Goal: Task Accomplishment & Management: Manage account settings

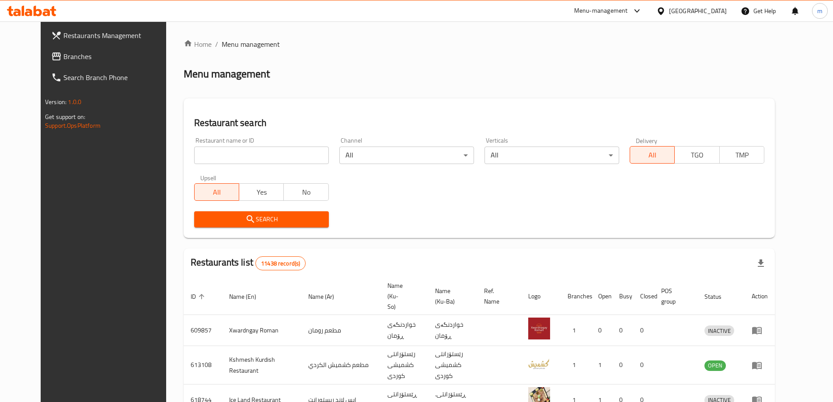
click at [63, 56] on span "Branches" at bounding box center [117, 56] width 109 height 10
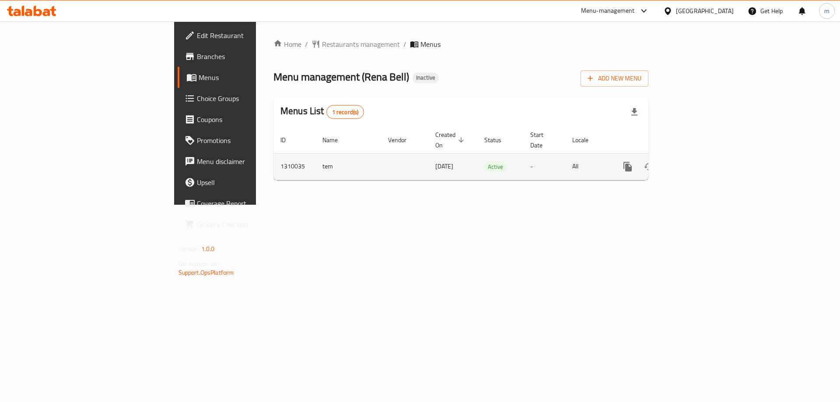
click at [695, 163] on icon "enhanced table" at bounding box center [691, 167] width 8 height 8
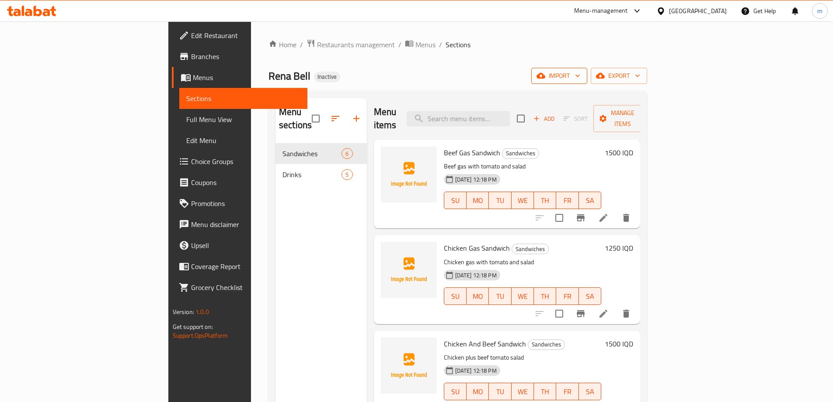
click at [588, 82] on button "import" at bounding box center [560, 76] width 56 height 16
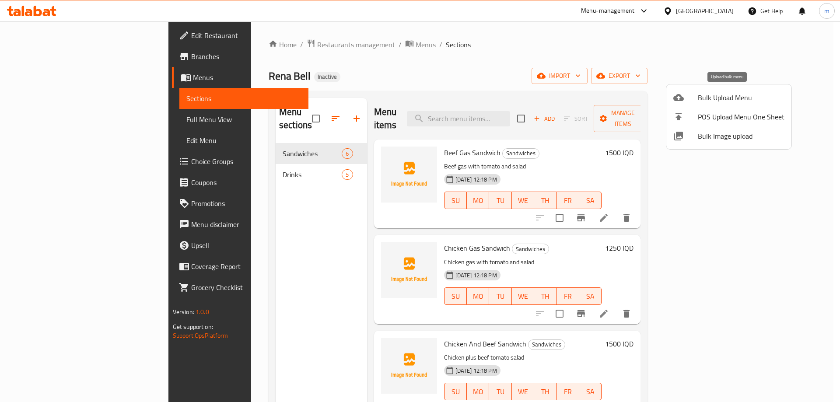
click at [682, 98] on icon at bounding box center [678, 97] width 10 height 7
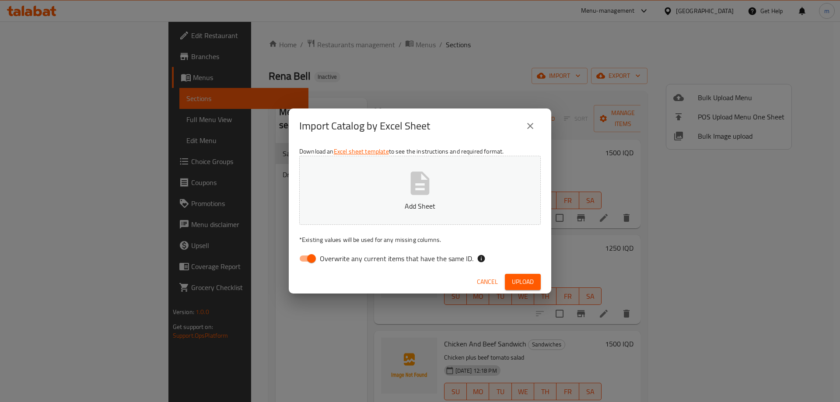
click at [300, 255] on input "Overwrite any current items that have the same ID." at bounding box center [312, 258] width 50 height 17
checkbox input "false"
click at [423, 198] on button "Add Sheet" at bounding box center [419, 190] width 241 height 69
drag, startPoint x: 516, startPoint y: 280, endPoint x: 504, endPoint y: 301, distance: 24.3
click at [504, 301] on div "Import Catalog by Excel Sheet Download an Excel sheet template to see the instr…" at bounding box center [420, 201] width 840 height 402
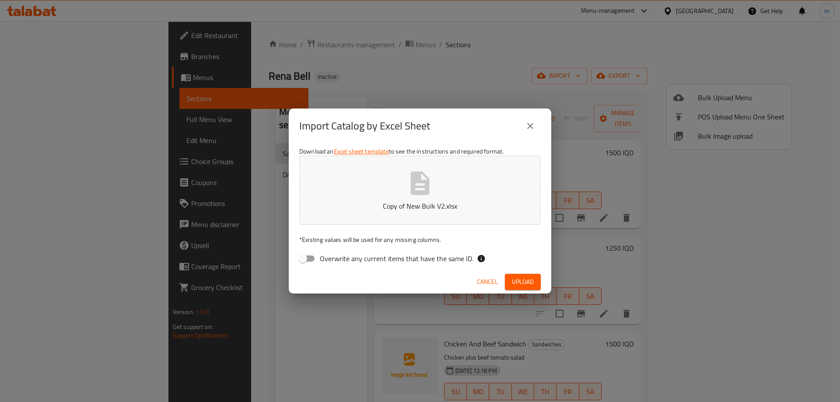
click at [509, 285] on button "Upload" at bounding box center [523, 282] width 36 height 16
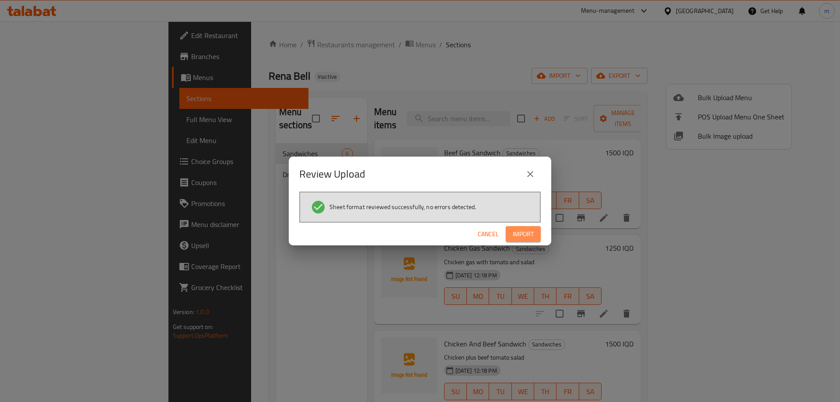
click at [530, 236] on span "Import" at bounding box center [523, 234] width 21 height 11
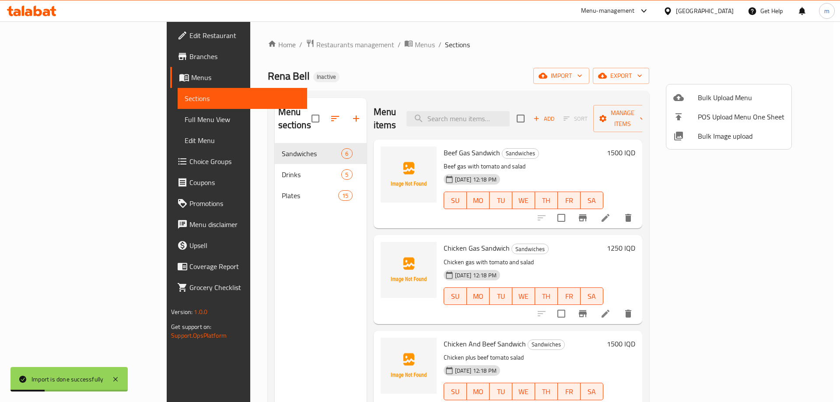
click at [49, 122] on div at bounding box center [420, 201] width 840 height 402
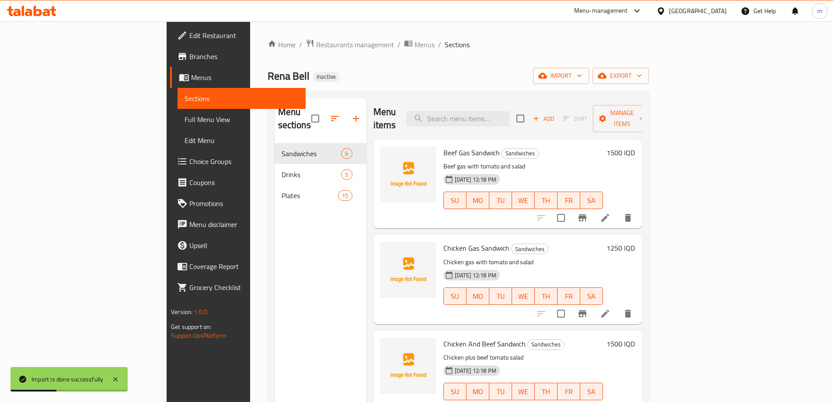
click at [185, 119] on span "Full Menu View" at bounding box center [242, 119] width 114 height 10
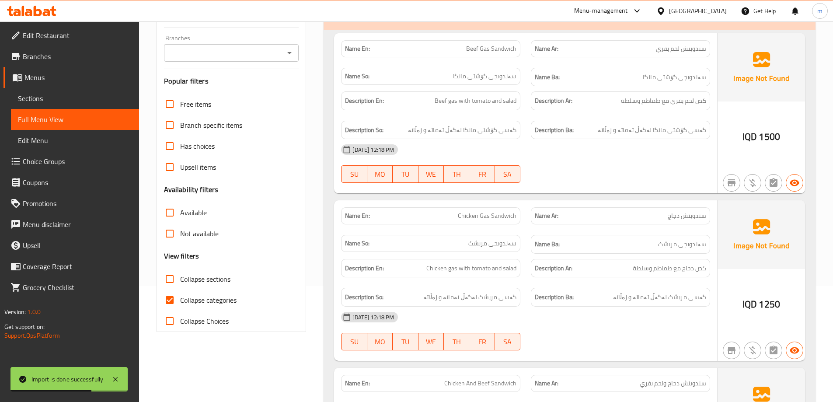
scroll to position [117, 0]
click at [170, 297] on input "Collapse categories" at bounding box center [169, 299] width 21 height 21
checkbox input "false"
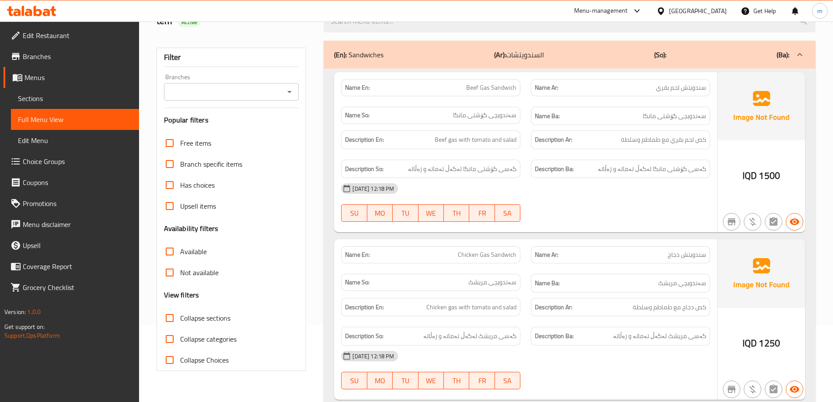
scroll to position [87, 0]
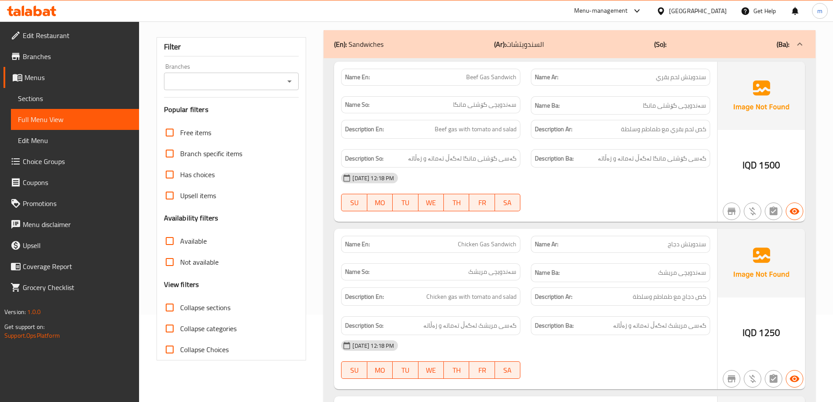
click at [171, 305] on input "Collapse sections" at bounding box center [169, 307] width 21 height 21
checkbox input "true"
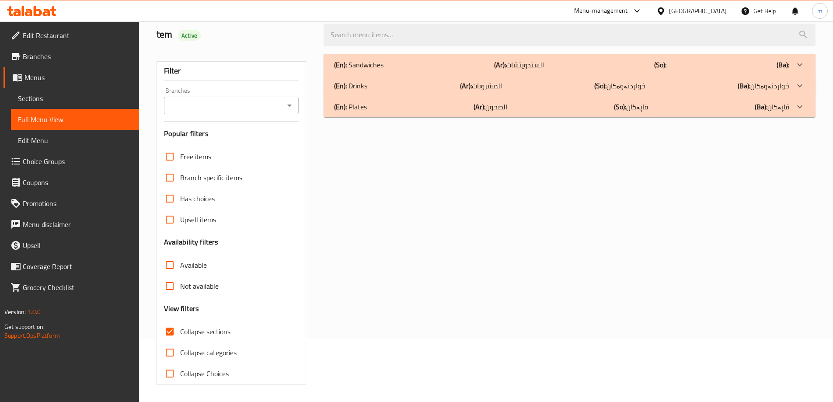
scroll to position [63, 0]
click at [59, 94] on span "Sections" at bounding box center [75, 98] width 114 height 10
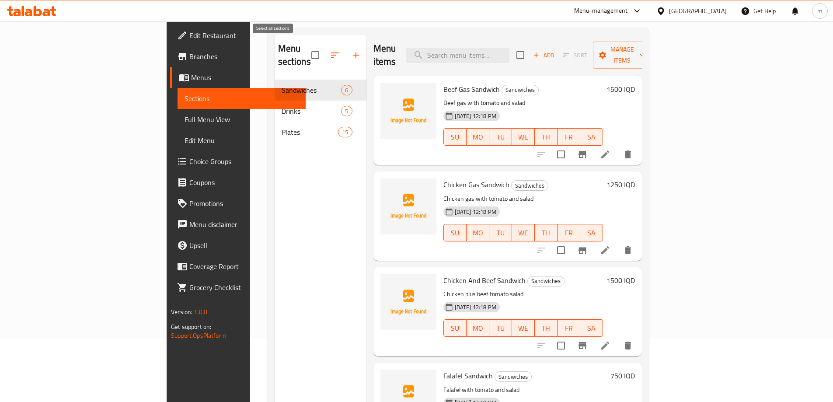
click at [331, 52] on icon "button" at bounding box center [335, 54] width 8 height 5
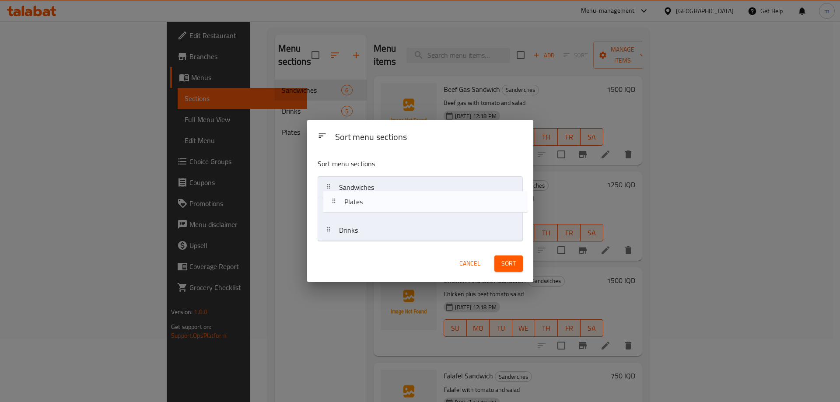
drag, startPoint x: 350, startPoint y: 235, endPoint x: 355, endPoint y: 203, distance: 32.4
click at [355, 203] on nav "Sandwiches Drinks Plates" at bounding box center [420, 208] width 205 height 65
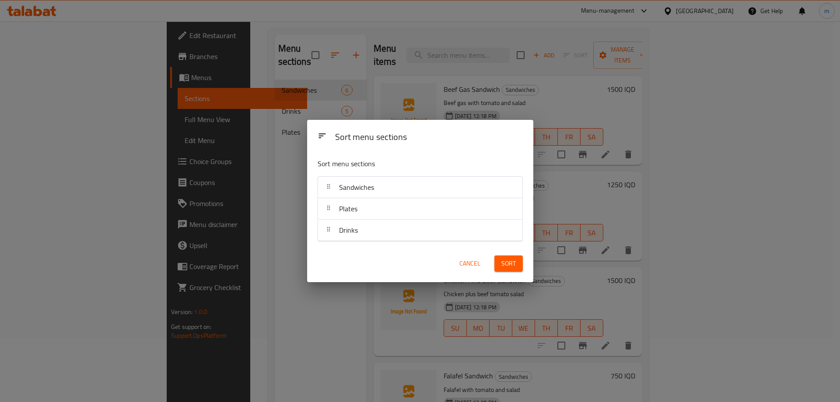
click at [506, 263] on span "Sort" at bounding box center [508, 263] width 14 height 11
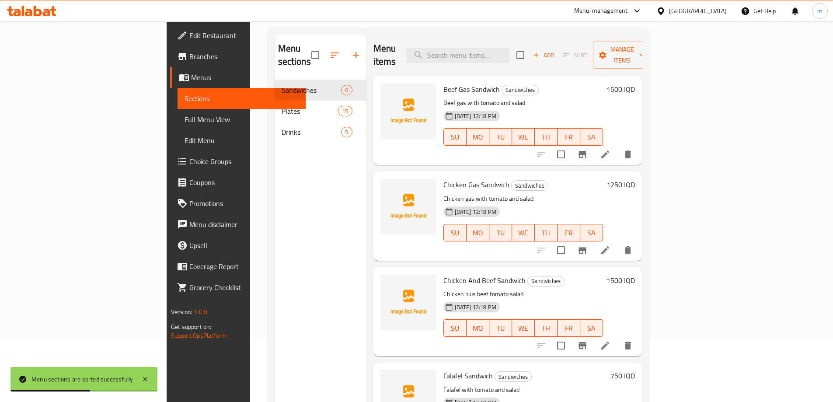
click at [185, 117] on span "Full Menu View" at bounding box center [242, 119] width 114 height 10
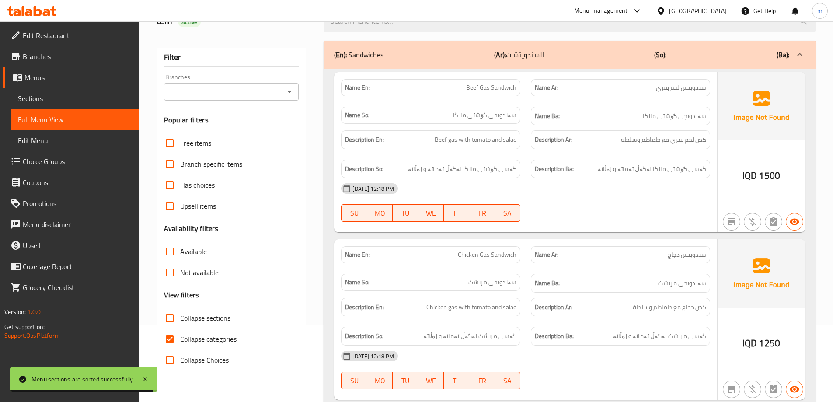
scroll to position [151, 0]
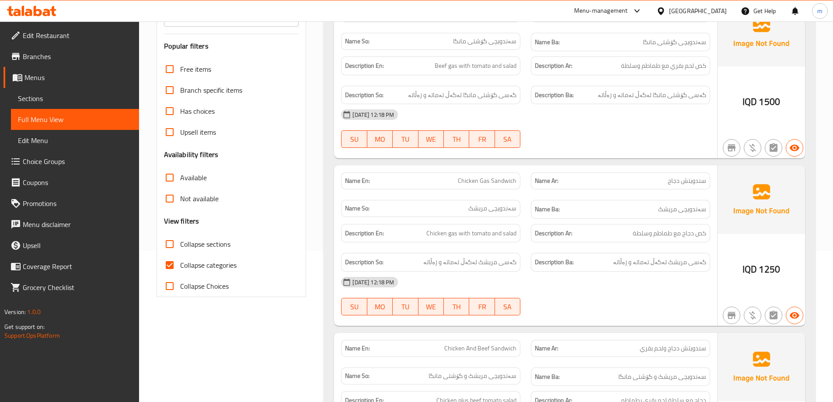
click at [165, 271] on input "Collapse categories" at bounding box center [169, 265] width 21 height 21
checkbox input "false"
click at [171, 248] on input "Collapse sections" at bounding box center [169, 244] width 21 height 21
checkbox input "true"
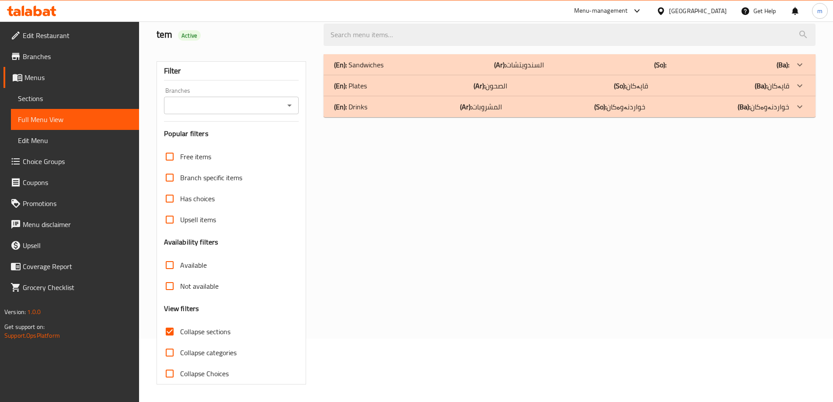
scroll to position [0, 0]
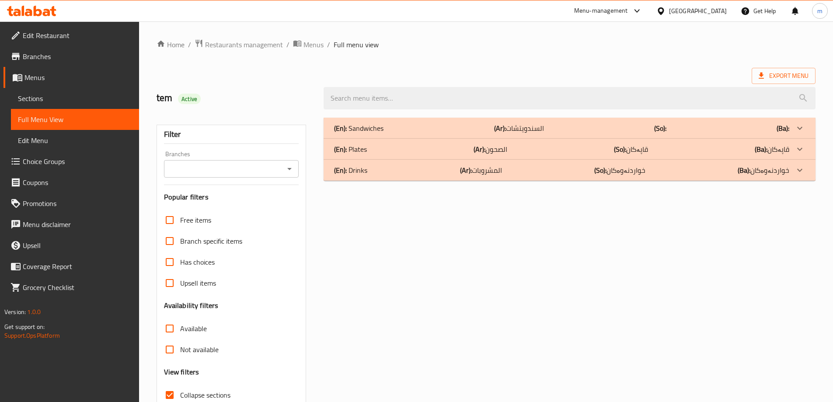
click at [391, 153] on div "(En): Plates (Ar): الصحون (So): قاپەکان (Ba): قاپەکان" at bounding box center [561, 149] width 455 height 10
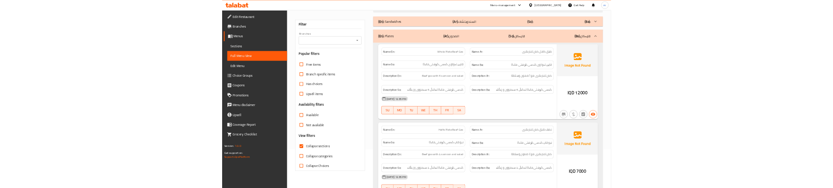
scroll to position [87, 0]
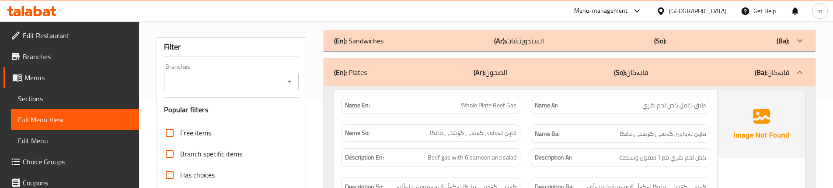
click at [529, 107] on div "Name Ar: طبق كامل كص لحم بقري" at bounding box center [621, 105] width 190 height 28
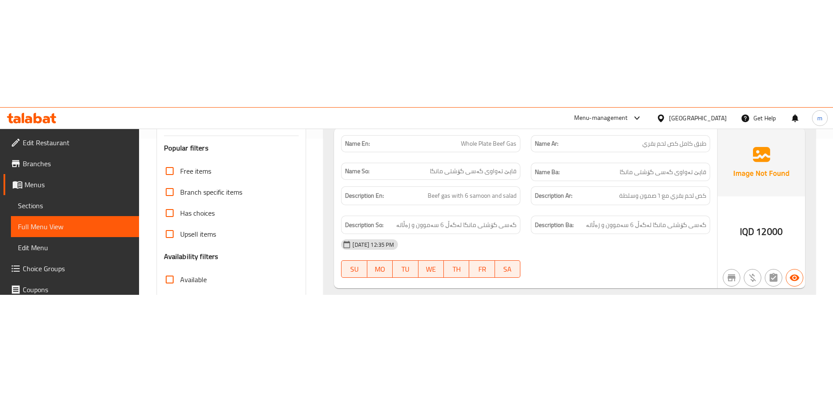
scroll to position [146, 0]
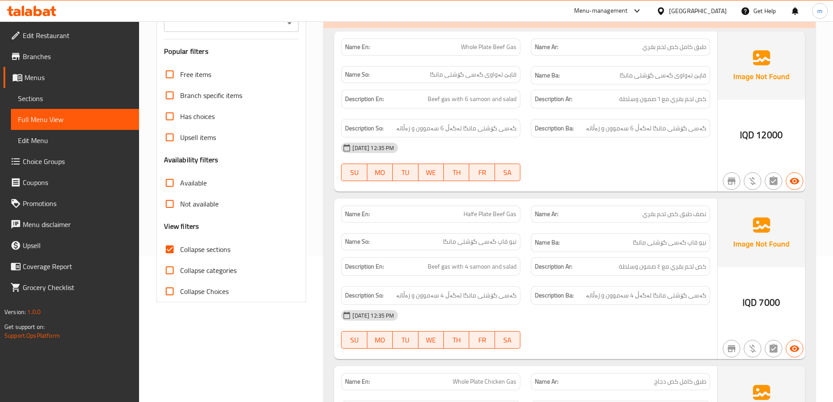
click at [65, 92] on link "Sections" at bounding box center [75, 98] width 128 height 21
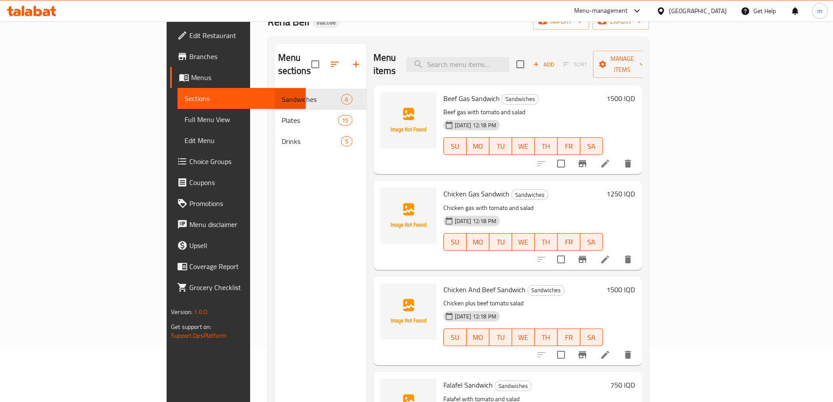
scroll to position [35, 0]
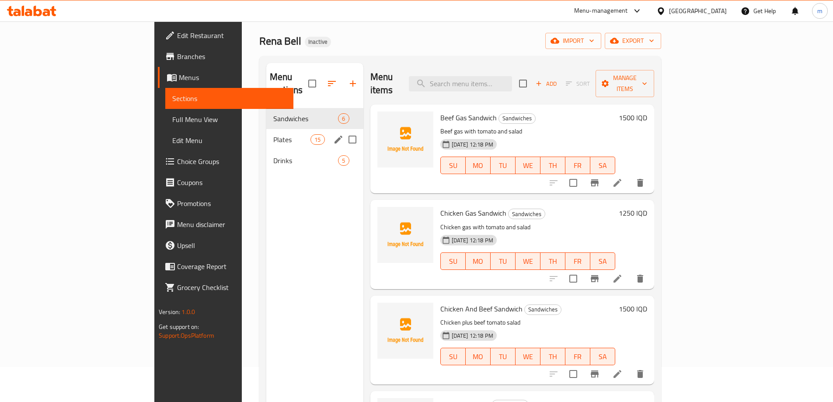
click at [343, 130] on input "Menu sections" at bounding box center [352, 139] width 18 height 18
checkbox input "true"
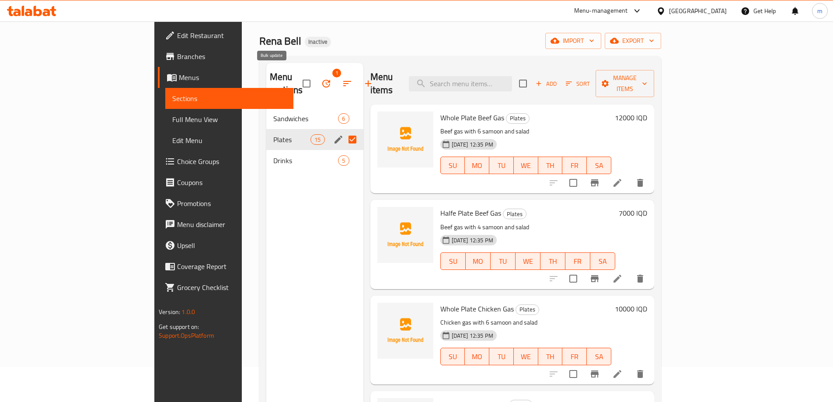
click at [321, 78] on icon "button" at bounding box center [326, 83] width 10 height 10
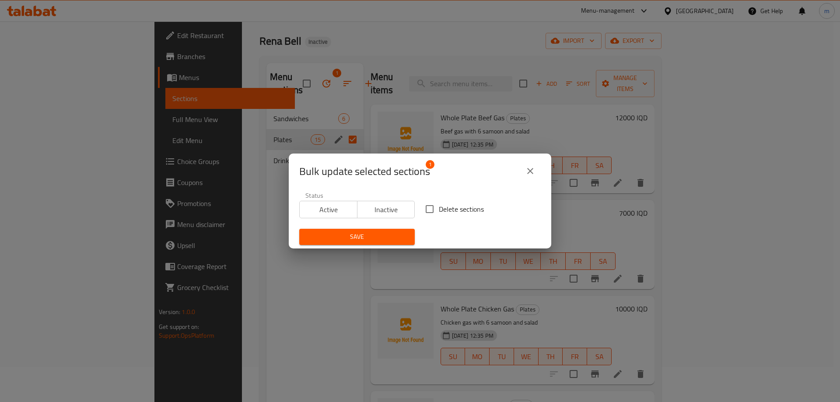
click at [439, 204] on span "Delete sections" at bounding box center [461, 209] width 45 height 10
click at [437, 204] on input "Delete sections" at bounding box center [429, 209] width 18 height 18
checkbox input "true"
click at [367, 237] on span "Save" at bounding box center [356, 236] width 101 height 11
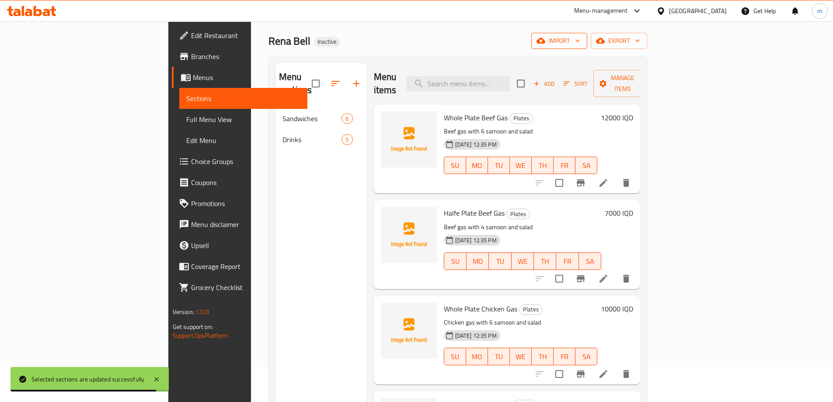
click at [582, 44] on icon "button" at bounding box center [578, 40] width 9 height 9
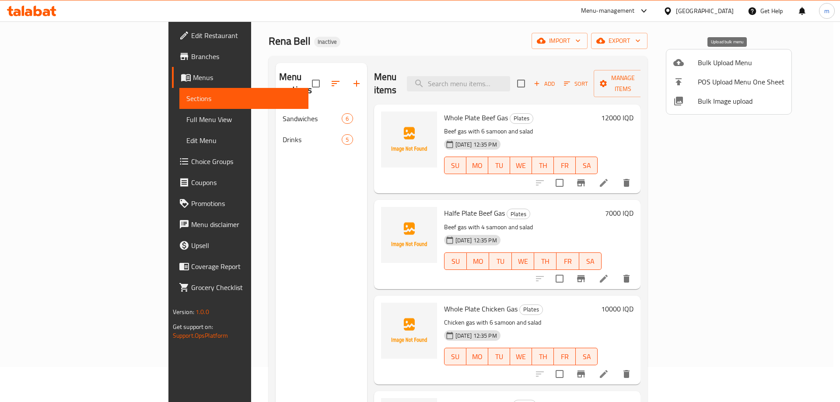
click at [698, 62] on span "Bulk Upload Menu" at bounding box center [741, 62] width 87 height 10
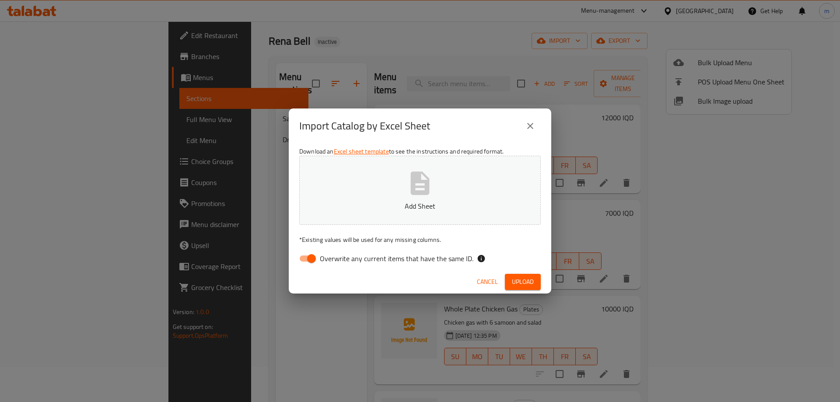
click at [302, 264] on input "Overwrite any current items that have the same ID." at bounding box center [312, 258] width 50 height 17
checkbox input "false"
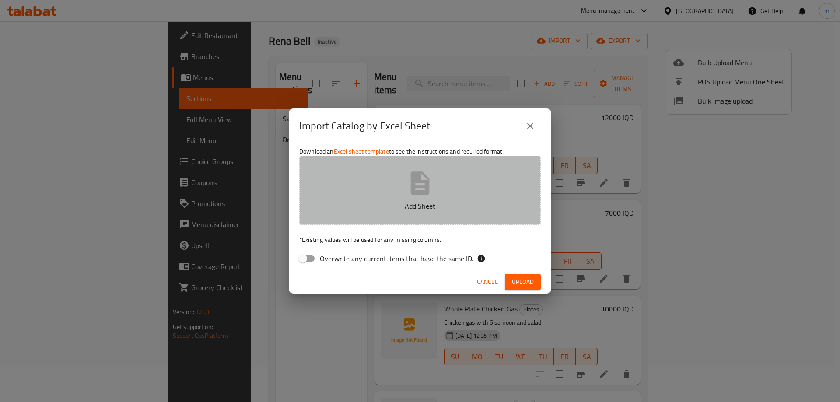
click at [427, 198] on button "Add Sheet" at bounding box center [419, 190] width 241 height 69
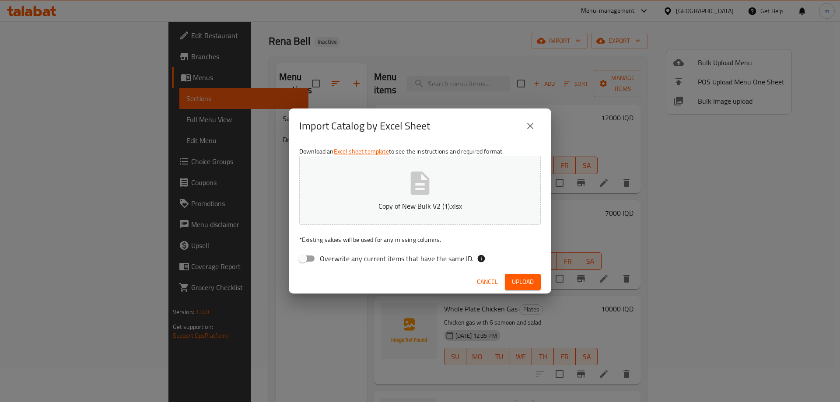
click at [517, 280] on span "Upload" at bounding box center [523, 281] width 22 height 11
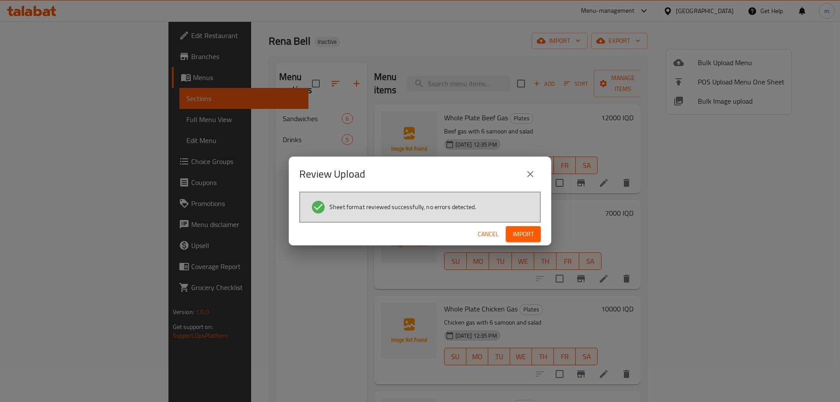
click at [521, 235] on span "Import" at bounding box center [523, 234] width 21 height 11
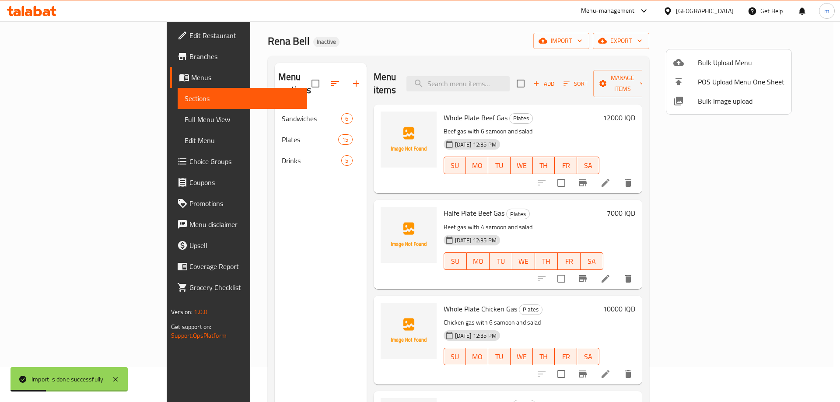
click at [289, 73] on div at bounding box center [420, 201] width 840 height 402
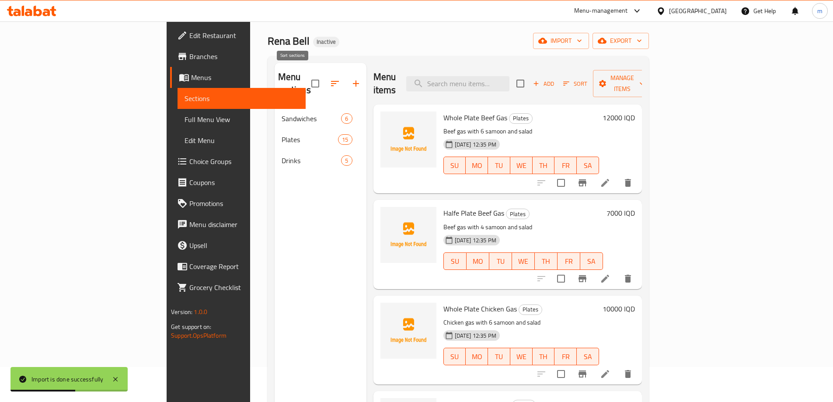
click at [330, 78] on icon "button" at bounding box center [335, 83] width 10 height 10
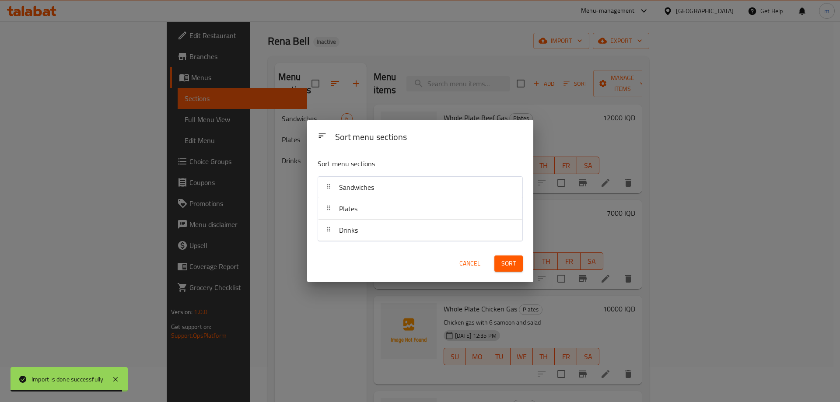
click at [462, 262] on span "Cancel" at bounding box center [469, 263] width 21 height 11
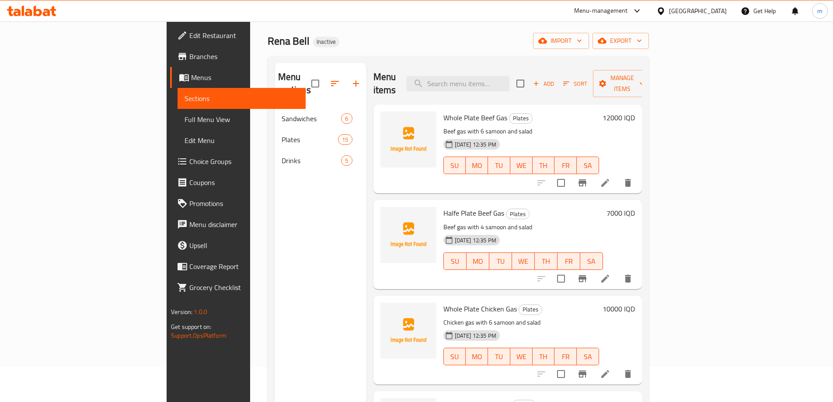
click at [185, 125] on span "Full Menu View" at bounding box center [242, 119] width 114 height 10
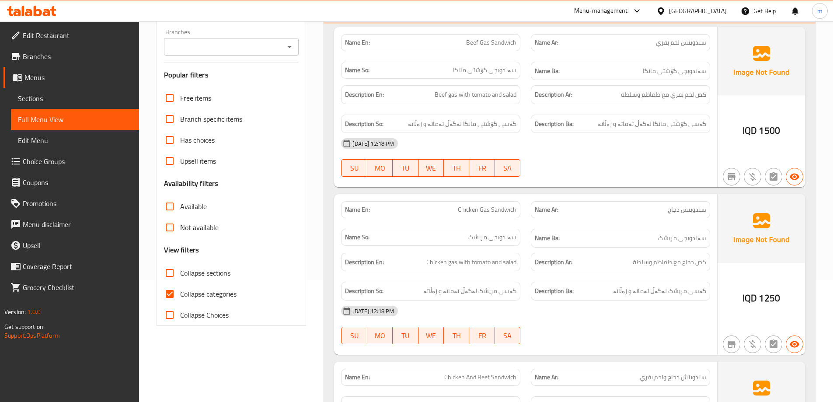
scroll to position [122, 0]
click at [167, 290] on input "Collapse categories" at bounding box center [169, 293] width 21 height 21
checkbox input "false"
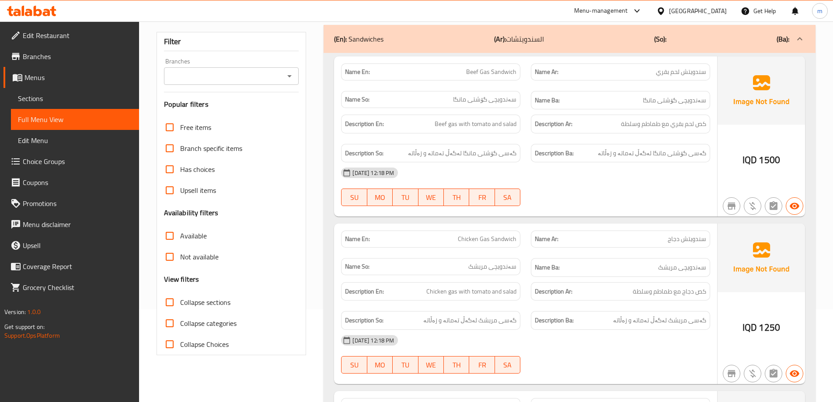
scroll to position [93, 0]
click at [171, 302] on input "Collapse sections" at bounding box center [169, 301] width 21 height 21
checkbox input "true"
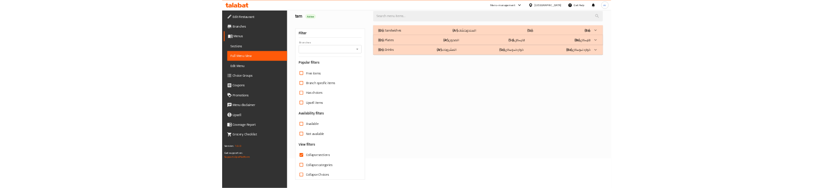
scroll to position [63, 0]
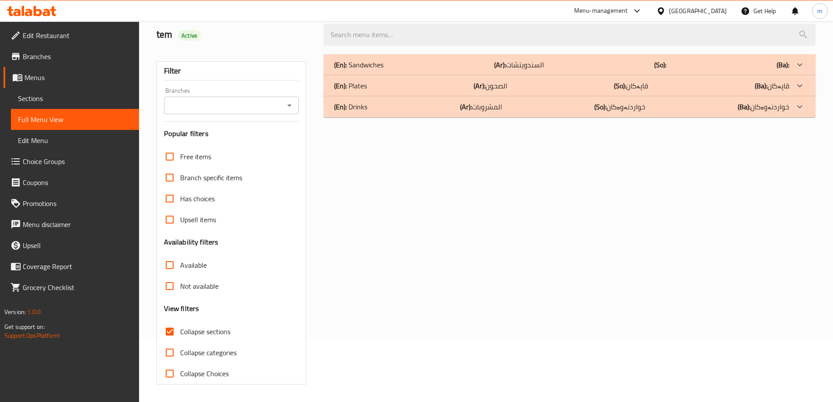
click at [415, 91] on div "(En): Plates (Ar): الصحون (So): قاپەکان (Ba): قاپەکان" at bounding box center [570, 85] width 492 height 21
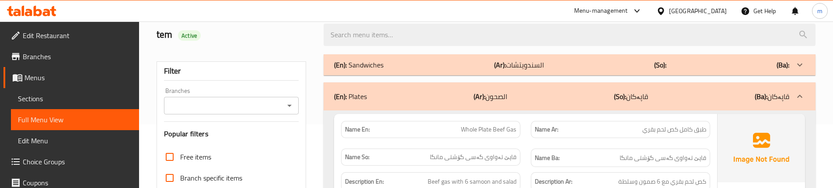
click at [524, 137] on div "Name En: Whole Plate Beef Gas" at bounding box center [431, 129] width 190 height 28
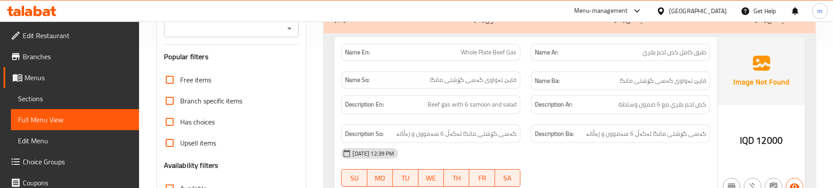
scroll to position [151, 0]
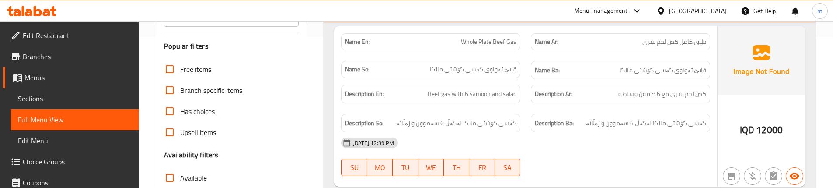
click at [612, 116] on div "Description Ba: گەسی گۆشتی مانگا لەگەڵ 6 سەموون و زەڵاتە" at bounding box center [620, 123] width 179 height 19
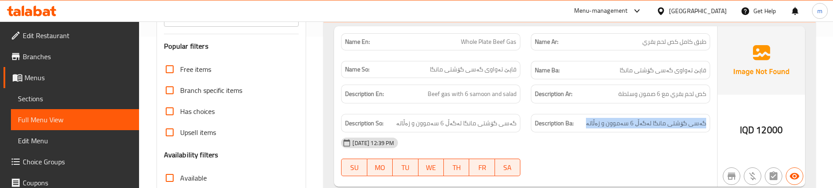
click at [612, 116] on div "Description Ba: گەسی گۆشتی مانگا لەگەڵ 6 سەموون و زەڵاتە" at bounding box center [620, 123] width 179 height 19
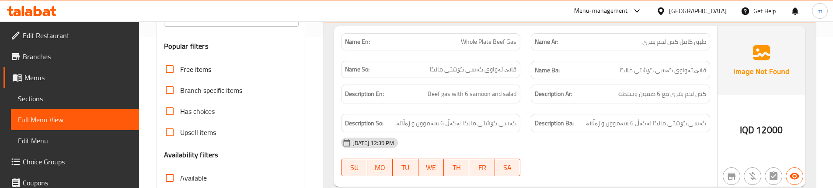
click at [517, 111] on div "Description So: گەسی گۆشتی مانگا لەگەڵ 6 سەموون و زەڵاتە" at bounding box center [431, 122] width 190 height 29
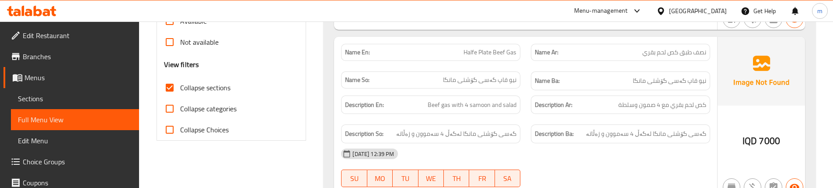
scroll to position [326, 0]
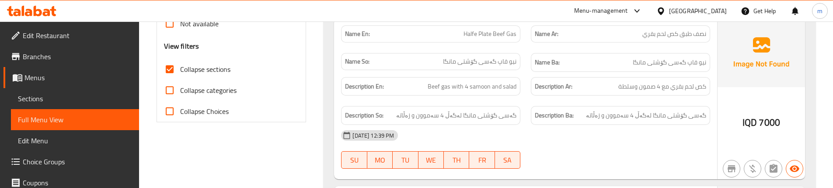
click at [524, 59] on div "Name So: نیو قاپ گەسی گۆشتی مانگا" at bounding box center [431, 62] width 190 height 29
click at [520, 98] on div "Description En: Beef gas with 4 samoon and salad" at bounding box center [431, 86] width 190 height 29
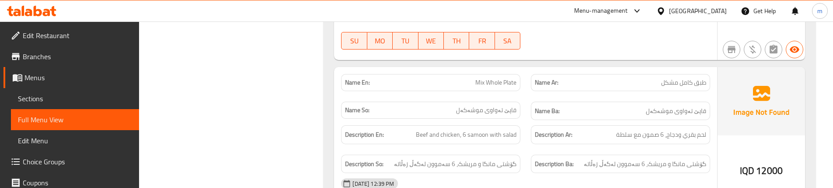
scroll to position [793, 0]
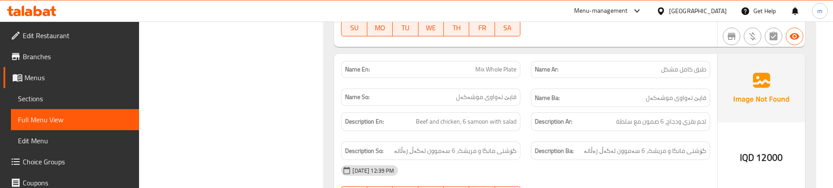
click at [533, 83] on div "Name Ba: قاپێ تەواوی موشەکەل" at bounding box center [621, 97] width 190 height 29
click at [598, 149] on span "گۆشتی مانگا و مریشک، 6 سەموون لەگەڵ زەڵاتە" at bounding box center [645, 150] width 122 height 11
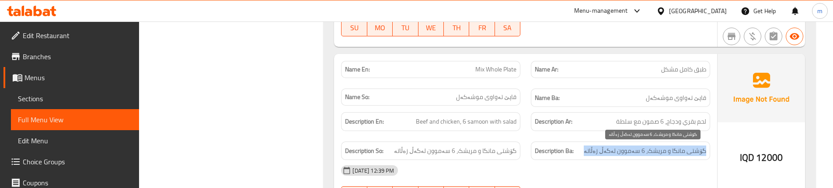
click at [598, 149] on span "گۆشتی مانگا و مریشک، 6 سەموون لەگەڵ زەڵاتە" at bounding box center [645, 150] width 122 height 11
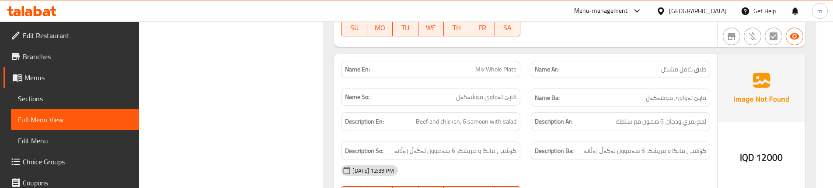
click at [521, 119] on div "Description En: Beef and chicken, 6 samoon with salad" at bounding box center [430, 121] width 179 height 19
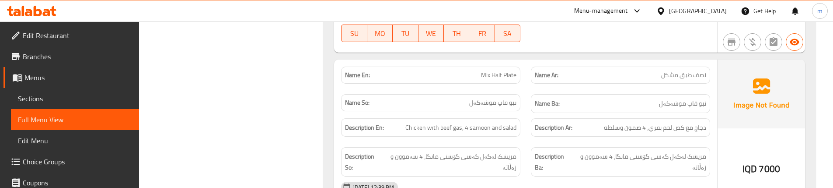
scroll to position [968, 0]
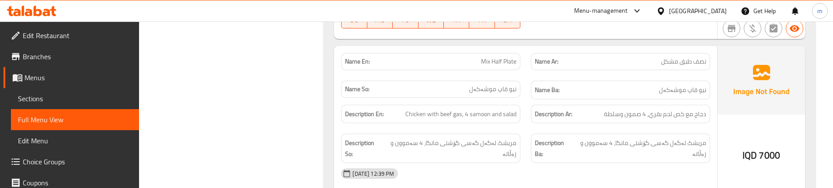
click at [525, 82] on div "Name So: نیو قاپ موشەکەل" at bounding box center [431, 89] width 190 height 29
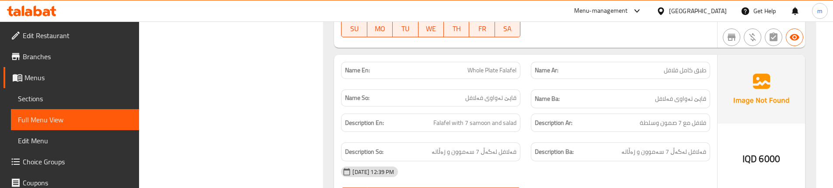
scroll to position [1143, 0]
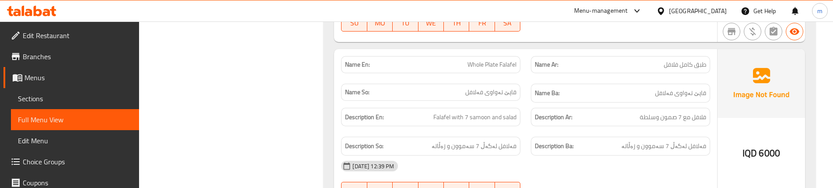
click at [523, 77] on div "Name En: Whole Plate Falafel" at bounding box center [431, 65] width 190 height 28
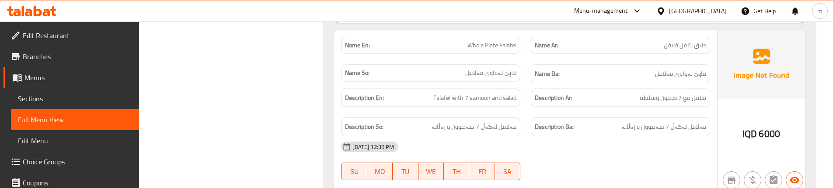
scroll to position [1172, 0]
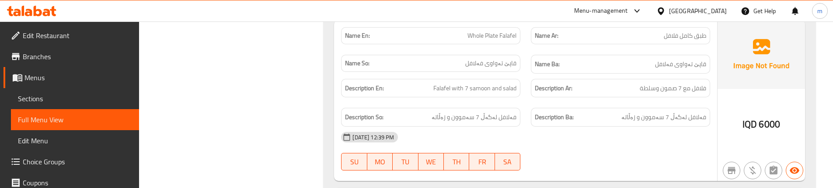
click at [525, 99] on div "Description En: Falafel with 7 samoon and salad" at bounding box center [431, 87] width 190 height 29
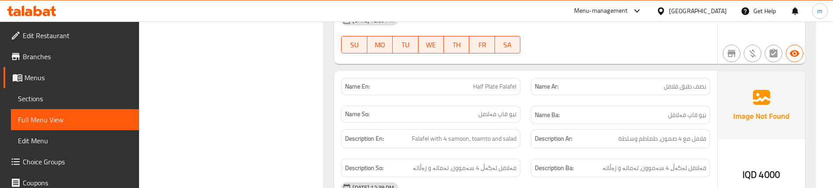
scroll to position [1318, 0]
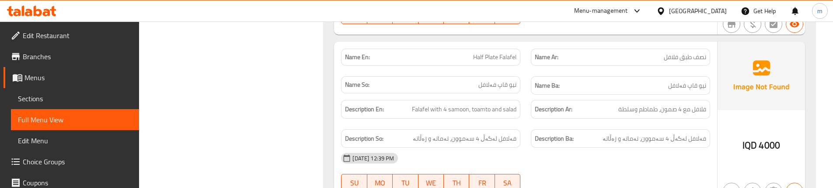
click at [528, 125] on div "Description Ba: فەلافل لەگەڵ 4 سەموون، تەماتە و زەڵاتە" at bounding box center [621, 138] width 190 height 29
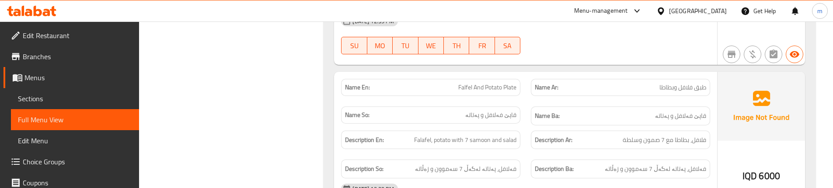
scroll to position [1463, 0]
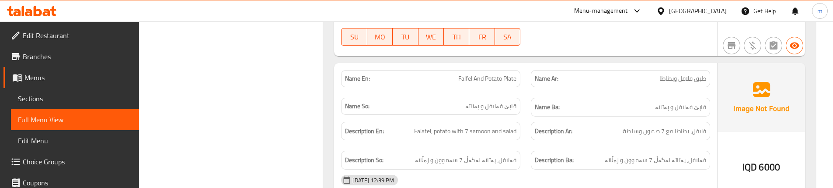
click at [524, 90] on div "Name En: Falfel And Potato Plate" at bounding box center [431, 79] width 190 height 28
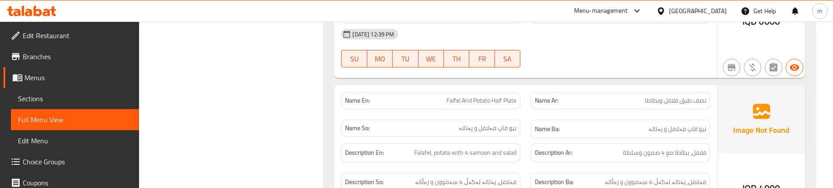
scroll to position [1638, 0]
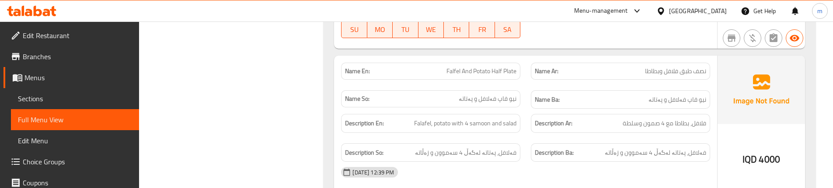
click at [523, 85] on div "Name So: نیو قاپ فەلافل و پەتاتە" at bounding box center [431, 99] width 190 height 29
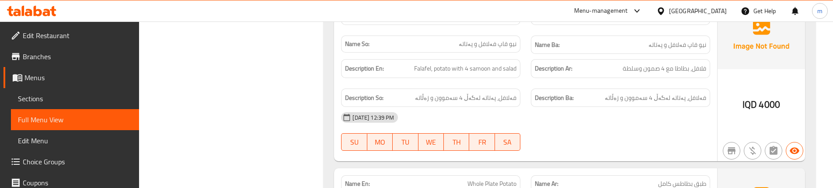
scroll to position [1697, 0]
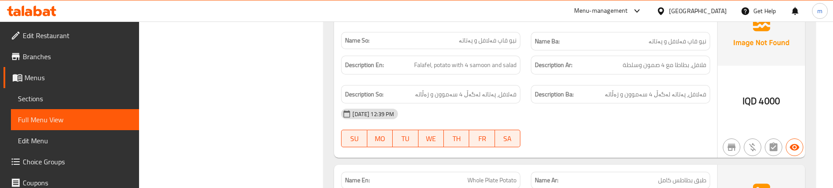
click at [535, 101] on div "Description Ba: فەلافل، پەتاتە لەگەڵ 4 سەموون و زەڵاتە" at bounding box center [620, 94] width 179 height 19
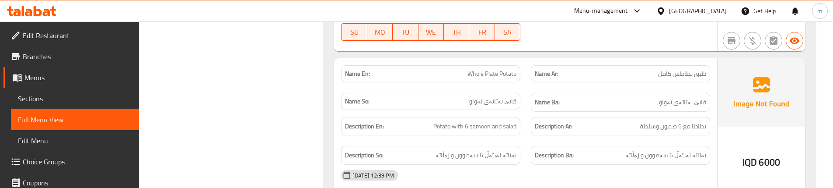
scroll to position [1813, 0]
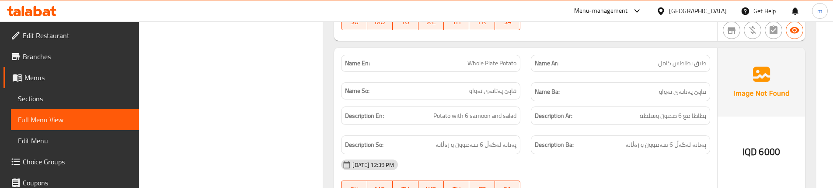
click at [479, 64] on span "Whole Plate Potato" at bounding box center [492, 63] width 49 height 9
copy span "Whole Plate Potato"
click at [85, 100] on span "Sections" at bounding box center [75, 98] width 114 height 10
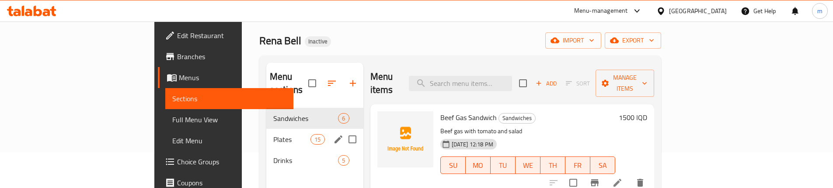
scroll to position [35, 0]
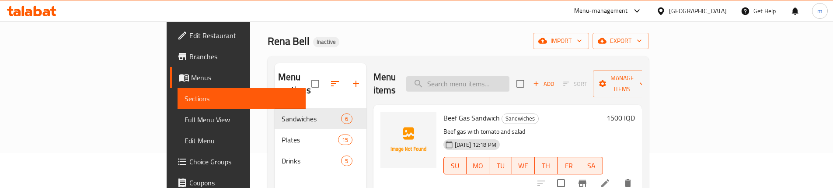
click at [502, 83] on input "search" at bounding box center [457, 83] width 103 height 15
paste input "Whole Plate Potato"
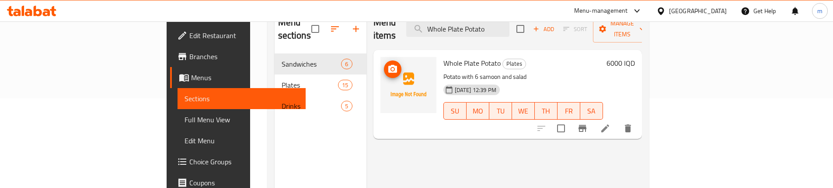
scroll to position [93, 0]
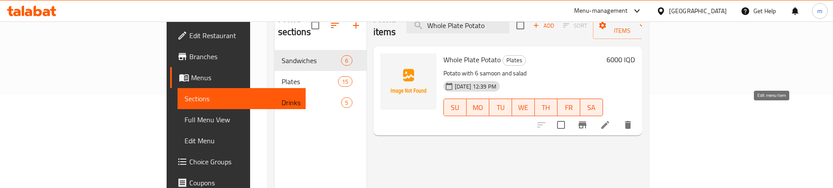
type input "Whole Plate Potato"
click at [611, 119] on icon at bounding box center [605, 124] width 10 height 10
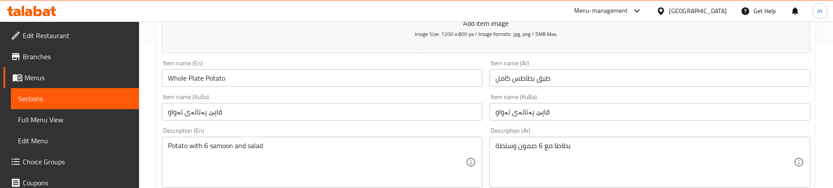
scroll to position [146, 0]
click at [514, 81] on input "طبق بطاطس كامل" at bounding box center [650, 77] width 321 height 17
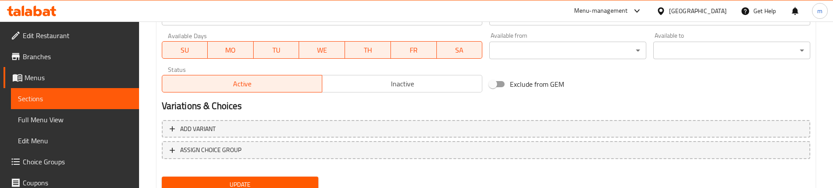
scroll to position [531, 0]
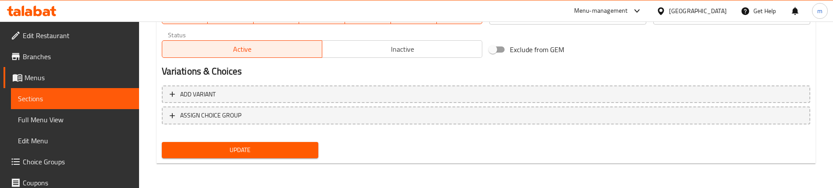
type input "طبق بطاطا كامل"
click at [269, 147] on span "Update" at bounding box center [240, 149] width 143 height 11
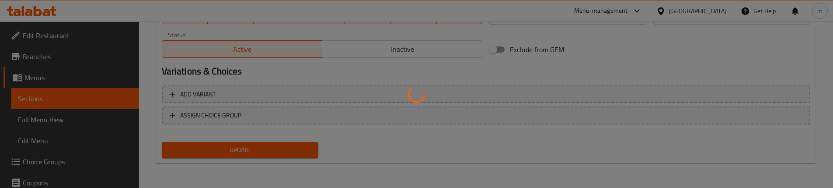
click at [72, 121] on div at bounding box center [416, 94] width 833 height 188
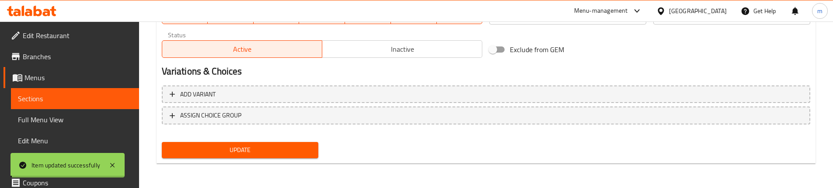
click at [72, 121] on span "Full Menu View" at bounding box center [75, 119] width 114 height 10
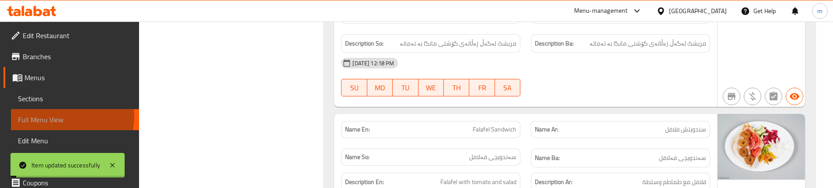
click at [71, 117] on span "Full Menu View" at bounding box center [75, 119] width 114 height 10
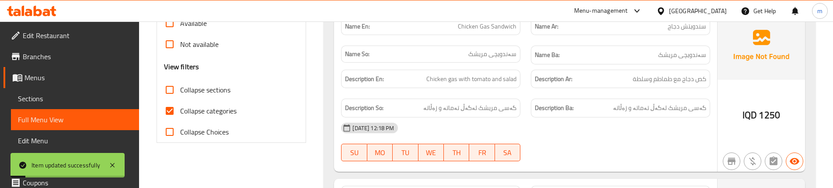
scroll to position [269, 0]
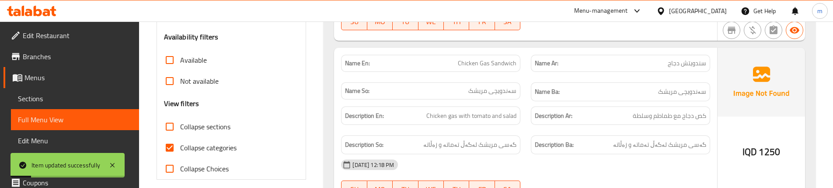
click at [203, 152] on span "Collapse categories" at bounding box center [208, 147] width 56 height 10
click at [180, 152] on input "Collapse categories" at bounding box center [169, 147] width 21 height 21
checkbox input "false"
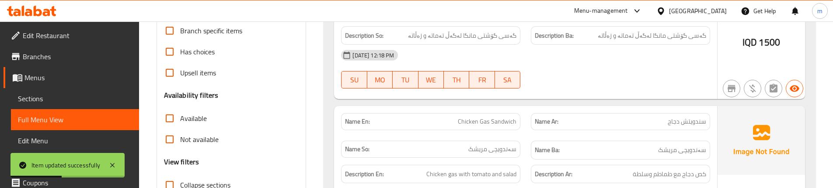
click at [197, 183] on span "Collapse sections" at bounding box center [205, 184] width 50 height 10
click at [180, 183] on input "Collapse sections" at bounding box center [169, 184] width 21 height 21
checkbox input "true"
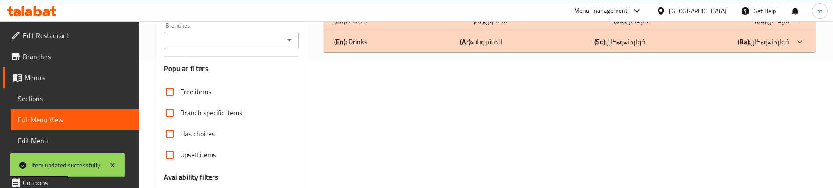
scroll to position [101, 0]
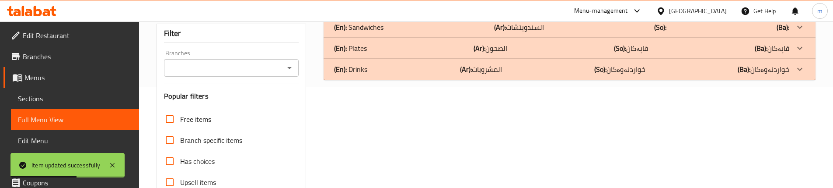
click at [387, 52] on div "(En): Plates (Ar): الصحون (So): قاپەکان (Ba): قاپەکان" at bounding box center [561, 48] width 455 height 10
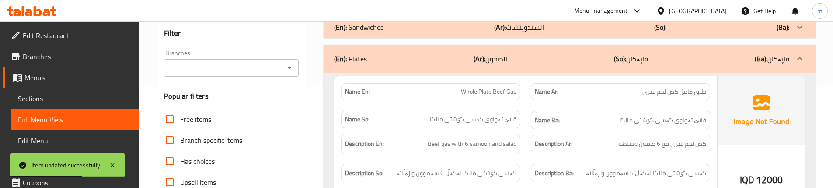
scroll to position [1783, 0]
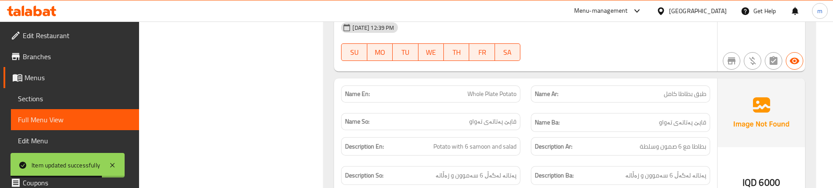
click at [532, 105] on div "Name Ar: طبق بطاطا كامل" at bounding box center [621, 94] width 190 height 28
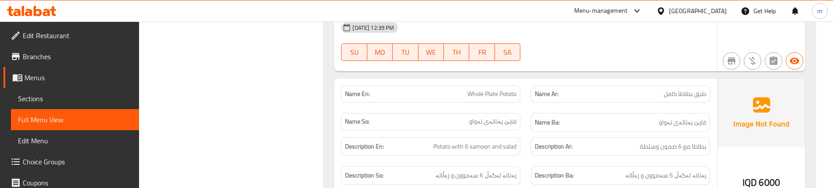
click at [521, 110] on div "Name So: قاپێ پەتاتەی تەواو" at bounding box center [431, 122] width 190 height 29
click at [541, 154] on div "Description Ar: بطاطا مع 6 صمون وسلطة" at bounding box center [620, 146] width 179 height 19
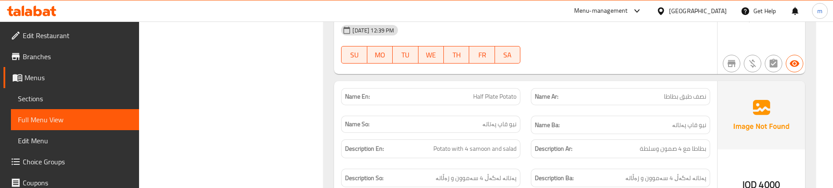
scroll to position [1958, 0]
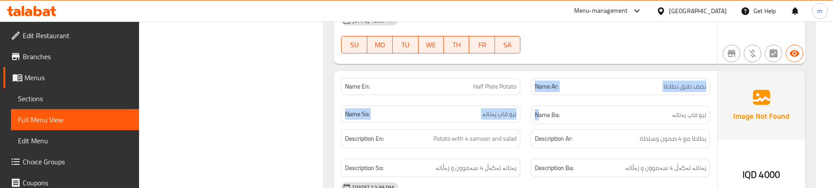
click at [537, 99] on div "Name En: Half Plate Potato Name Ar: نصف طبق بطاطا Name So: نیو قاپ پەتاتە Name …" at bounding box center [526, 101] width 380 height 57
click at [532, 99] on div "Name Ar: نصف طبق بطاطا" at bounding box center [621, 87] width 190 height 28
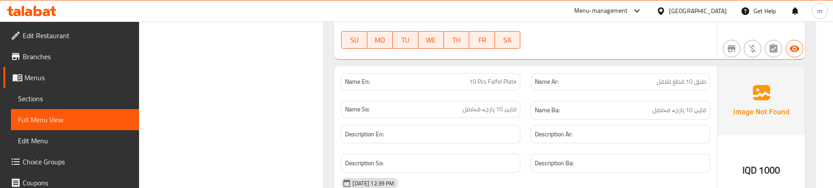
scroll to position [2162, 0]
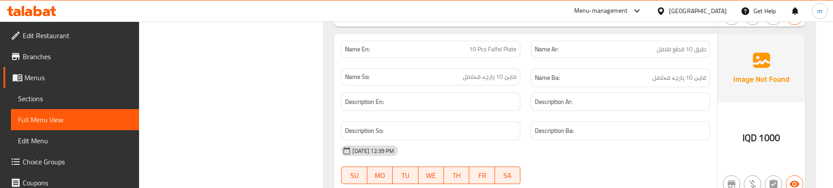
click at [518, 63] on div "Name En: 10 Pcs Falfel Plate" at bounding box center [431, 49] width 190 height 28
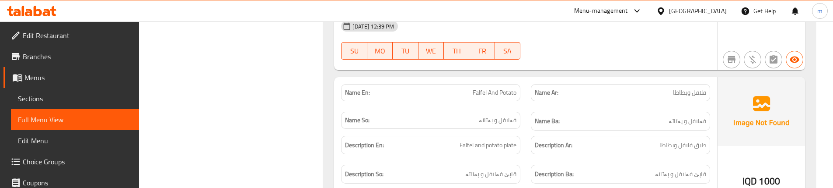
scroll to position [2483, 0]
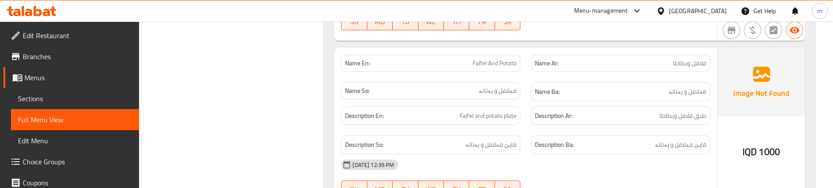
click at [522, 125] on div "Description En: Falfel and potato plate" at bounding box center [431, 115] width 190 height 29
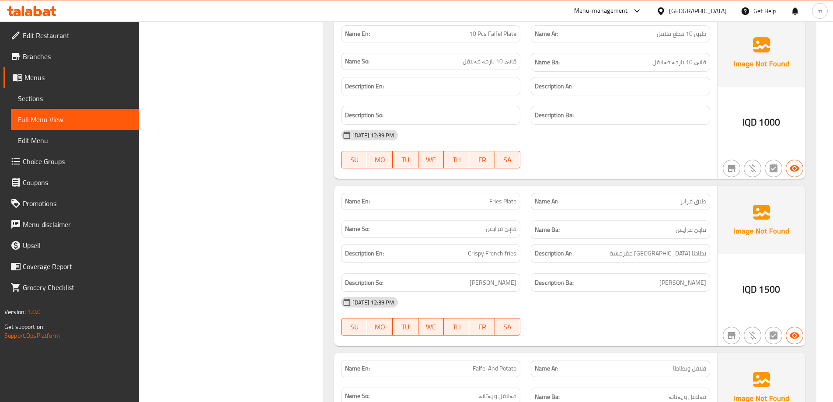
scroll to position [2060, 0]
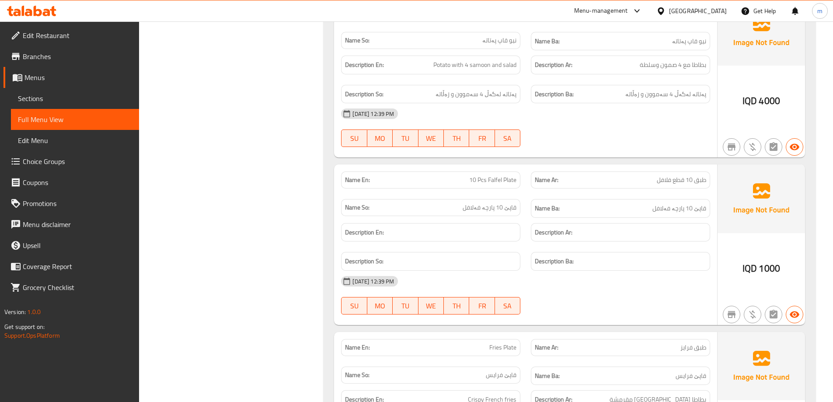
click at [46, 94] on span "Sections" at bounding box center [75, 98] width 114 height 10
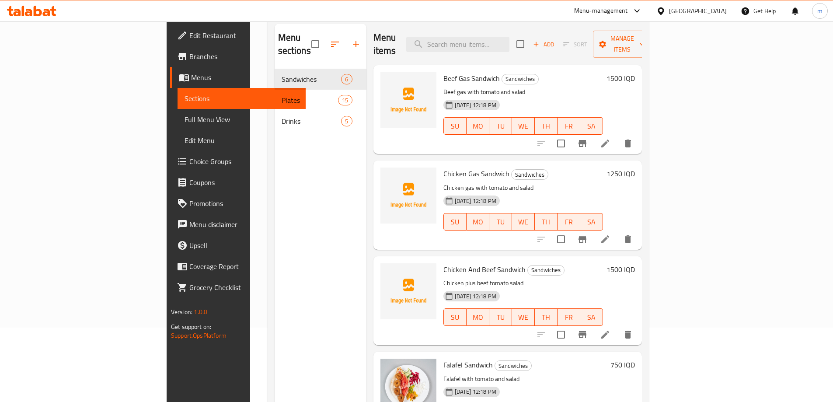
scroll to position [6, 0]
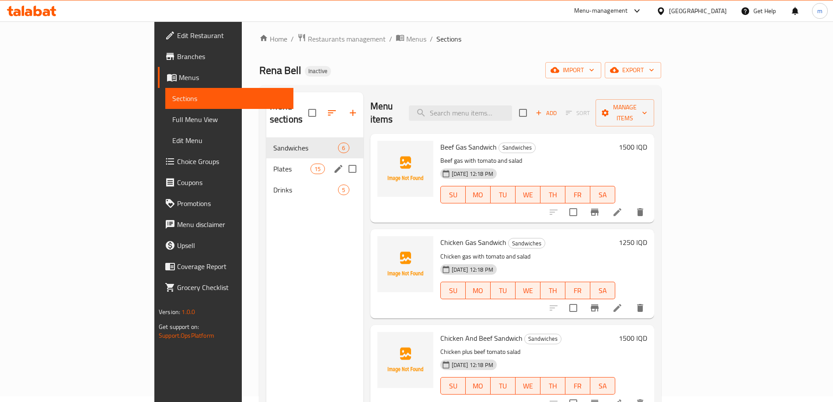
click at [273, 164] on span "Plates" at bounding box center [291, 169] width 37 height 10
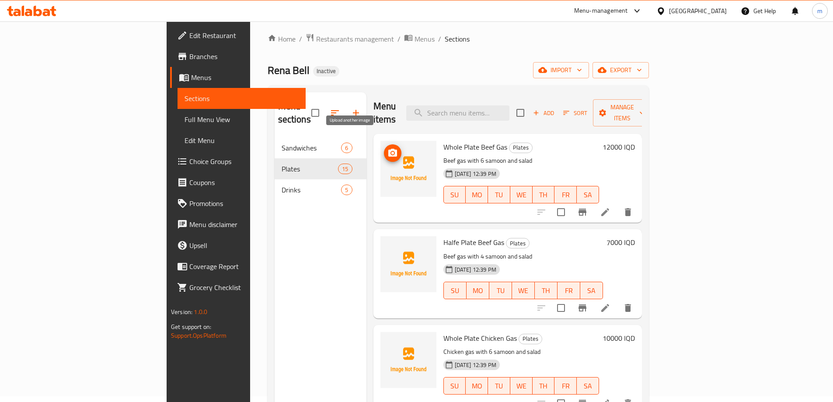
click at [388, 148] on icon "upload picture" at bounding box center [393, 153] width 10 height 10
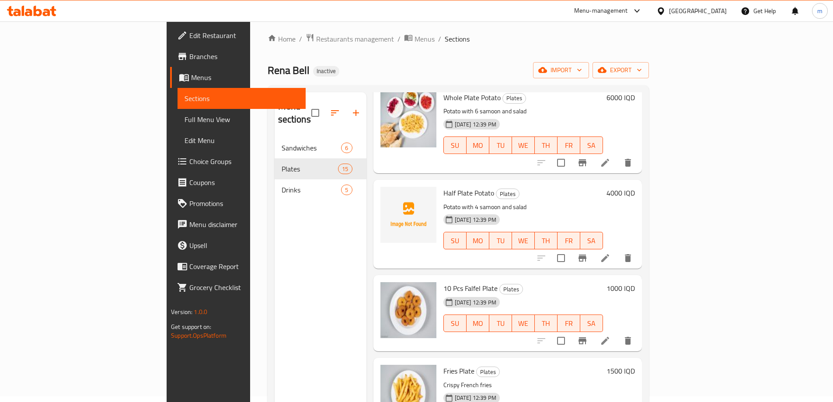
scroll to position [1011, 0]
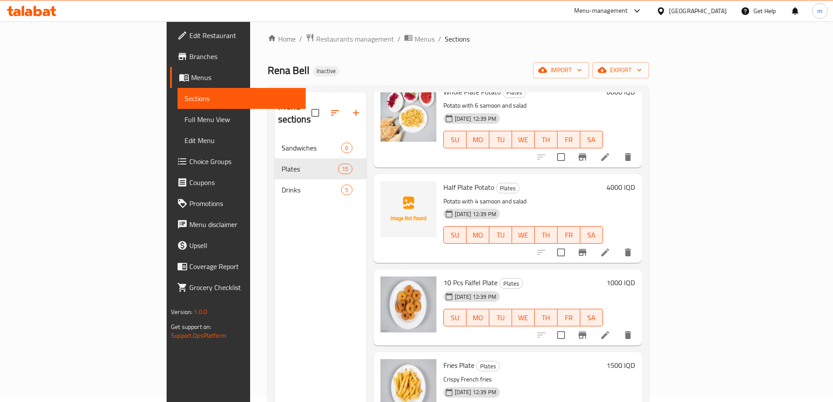
click at [444, 181] on span "Half Plate Potato" at bounding box center [469, 187] width 51 height 13
copy h6 "Half Plate Potato"
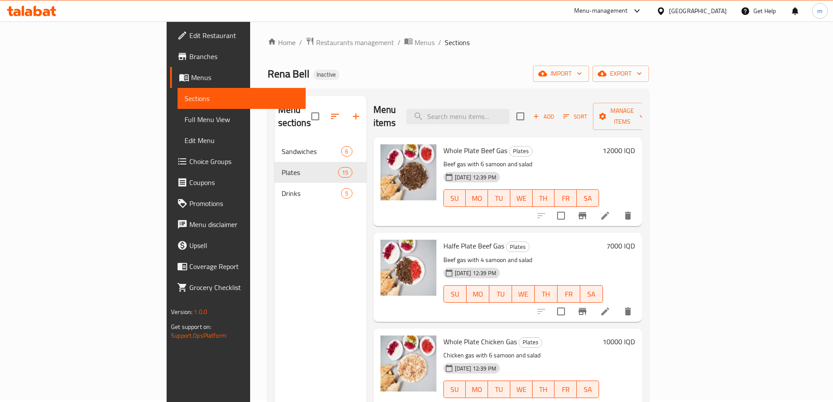
scroll to position [0, 0]
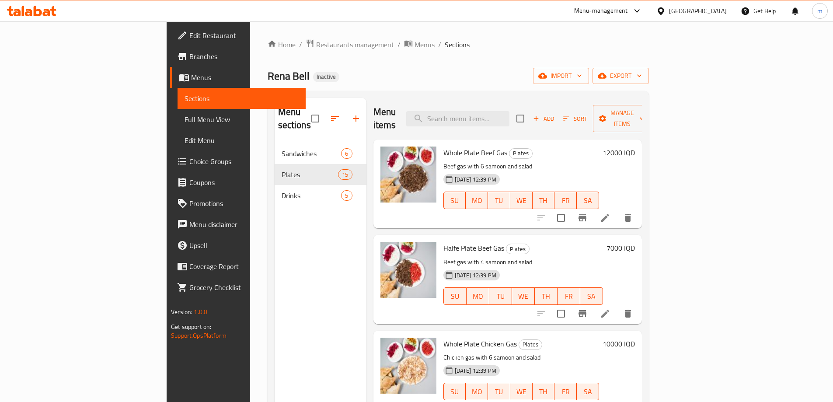
click at [185, 114] on span "Full Menu View" at bounding box center [242, 119] width 114 height 10
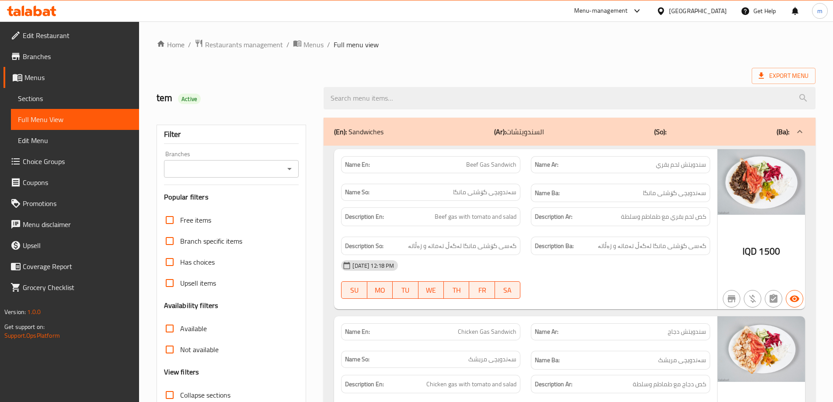
click at [290, 164] on icon "Open" at bounding box center [289, 169] width 10 height 10
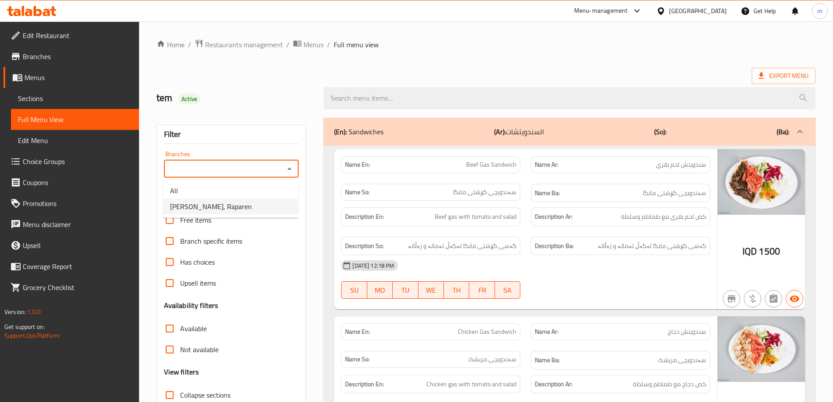
click at [197, 207] on span "[PERSON_NAME], Raparen" at bounding box center [211, 206] width 82 height 10
type input "[PERSON_NAME], Raparen"
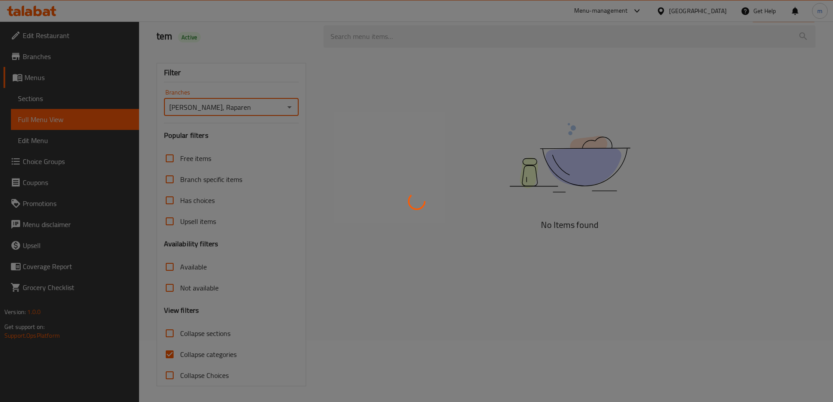
scroll to position [63, 0]
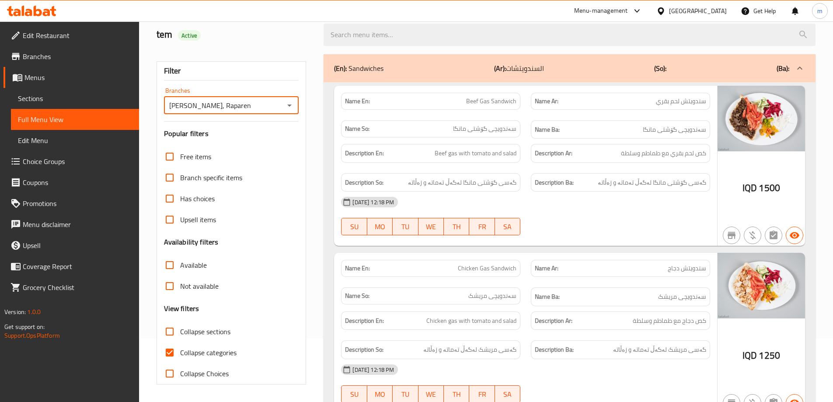
click at [168, 329] on input "Collapse sections" at bounding box center [169, 331] width 21 height 21
checkbox input "true"
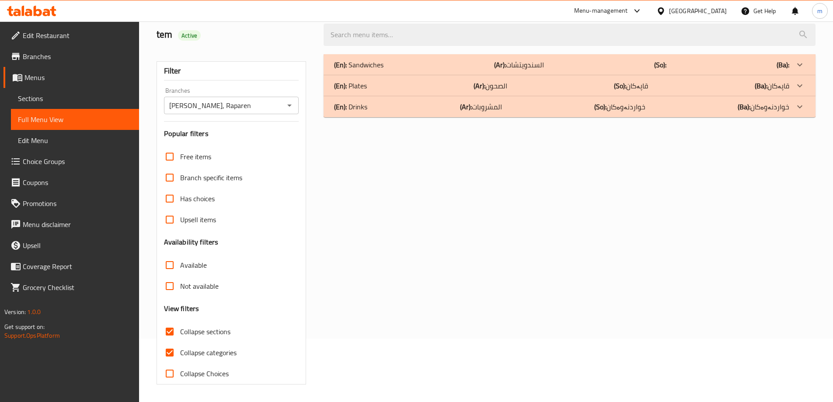
click at [173, 359] on input "Collapse categories" at bounding box center [169, 352] width 21 height 21
checkbox input "false"
click at [399, 80] on div "(En): Plates (Ar): الصحون (So): قاپەکان (Ba): قاپەکان" at bounding box center [570, 85] width 492 height 21
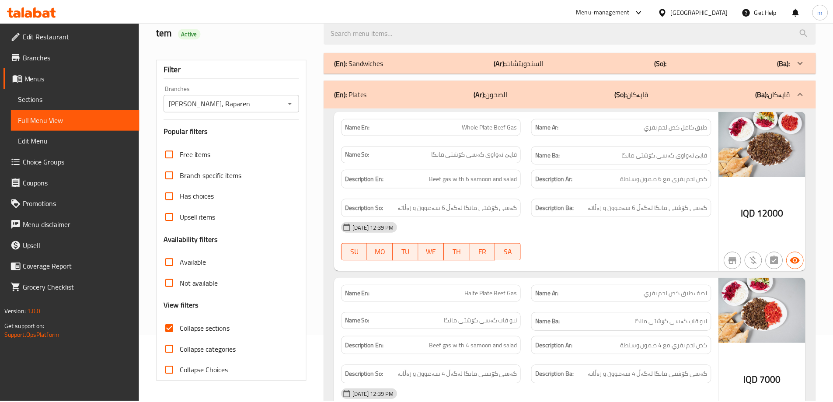
scroll to position [628, 0]
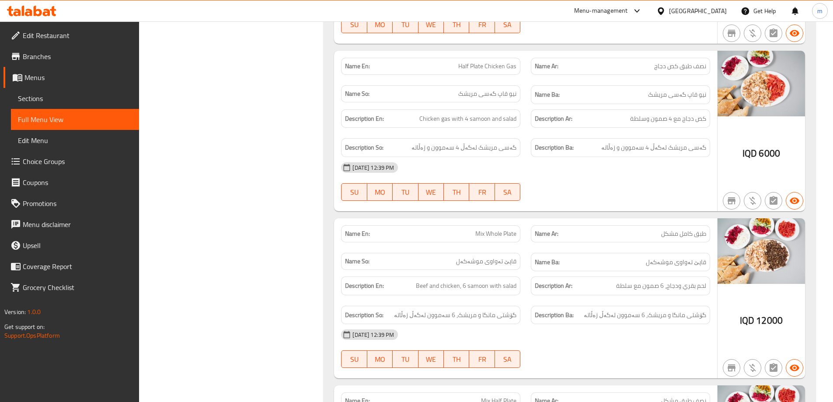
click at [61, 103] on span "Sections" at bounding box center [75, 98] width 114 height 10
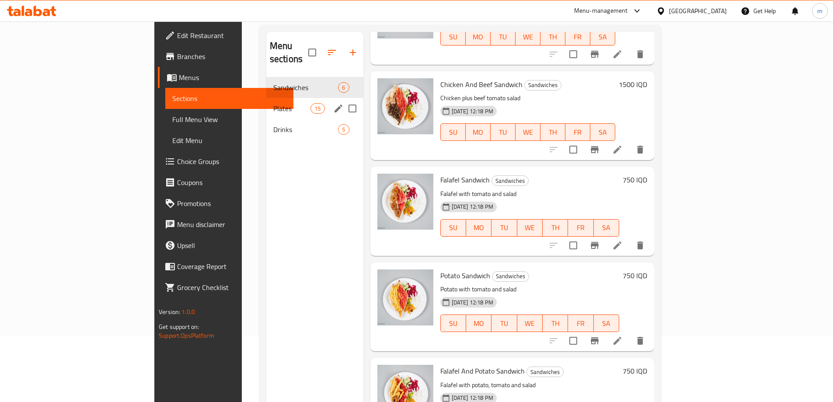
scroll to position [64, 0]
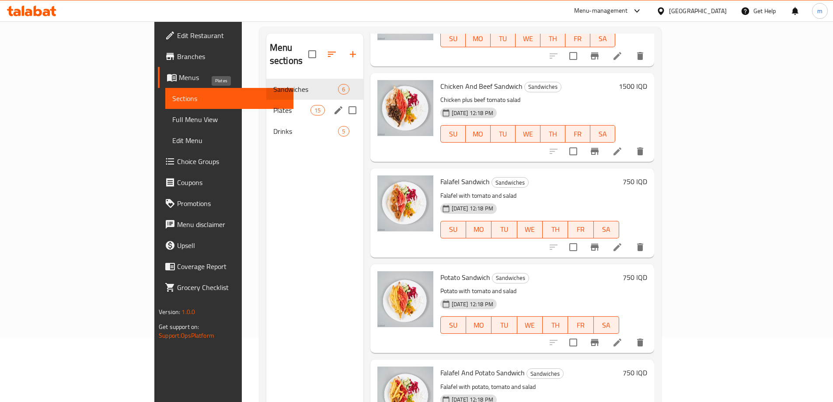
click at [273, 105] on span "Plates" at bounding box center [291, 110] width 37 height 10
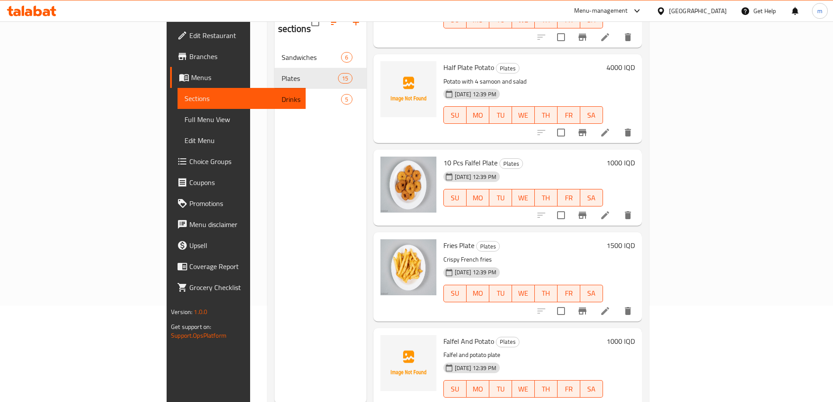
scroll to position [122, 0]
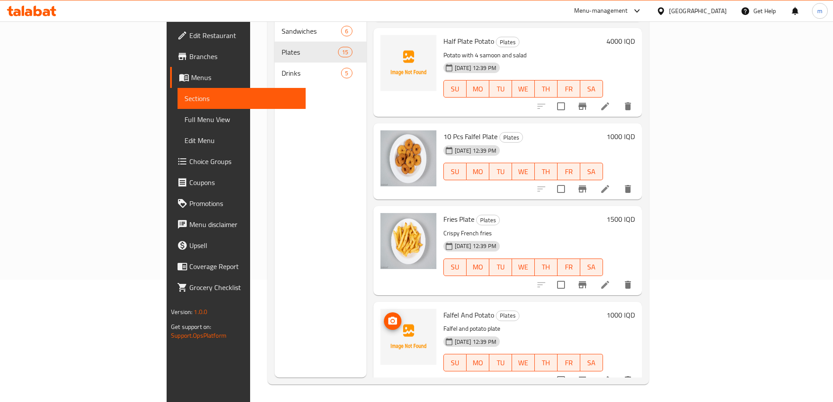
click at [384, 316] on span "upload picture" at bounding box center [392, 321] width 17 height 10
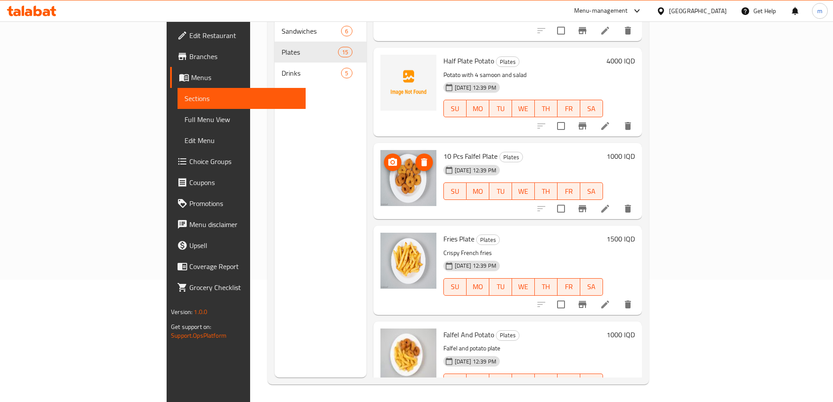
scroll to position [1040, 0]
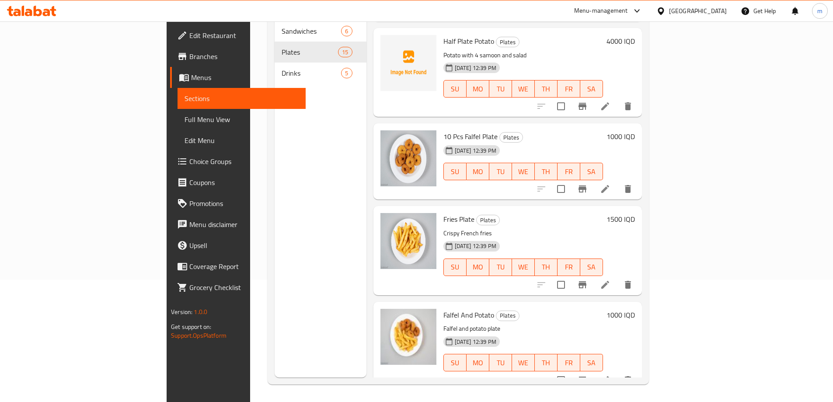
click at [185, 120] on span "Full Menu View" at bounding box center [242, 119] width 114 height 10
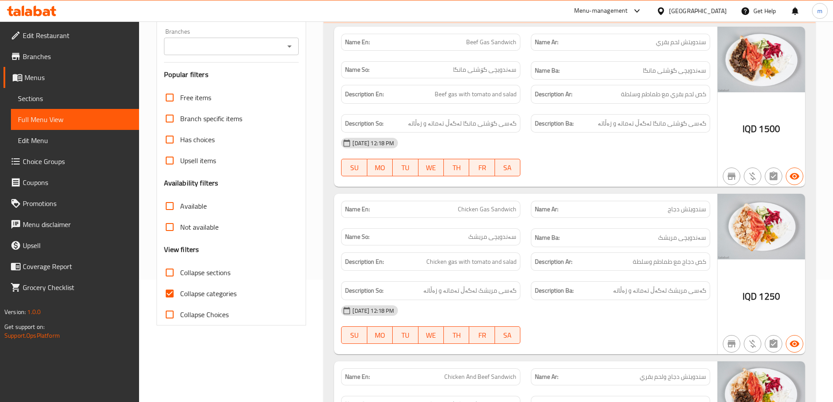
click at [170, 276] on input "Collapse sections" at bounding box center [169, 272] width 21 height 21
checkbox input "true"
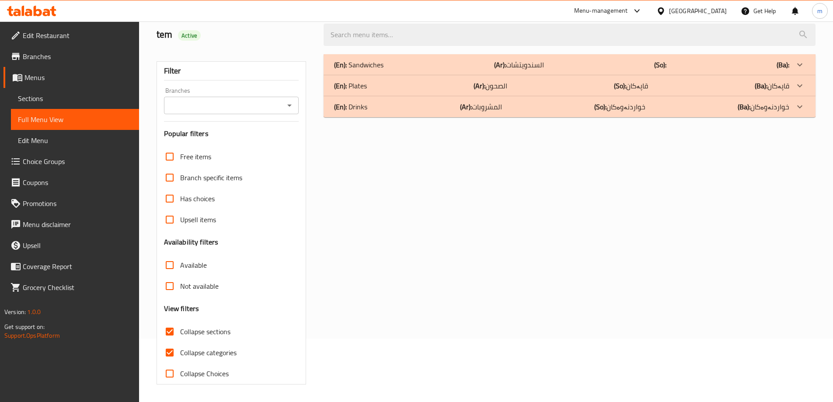
click at [170, 342] on input "Collapse categories" at bounding box center [169, 352] width 21 height 21
checkbox input "false"
click at [387, 84] on div "(En): Plates (Ar): الصحون (So): قاپەکان (Ba): قاپەکان" at bounding box center [561, 85] width 455 height 10
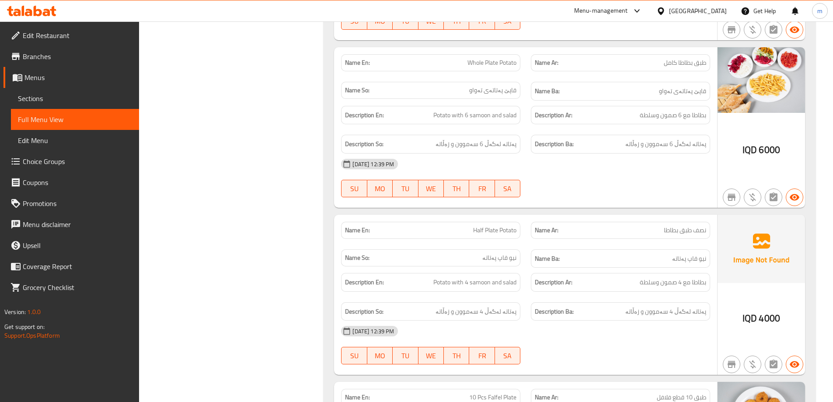
scroll to position [1755, 0]
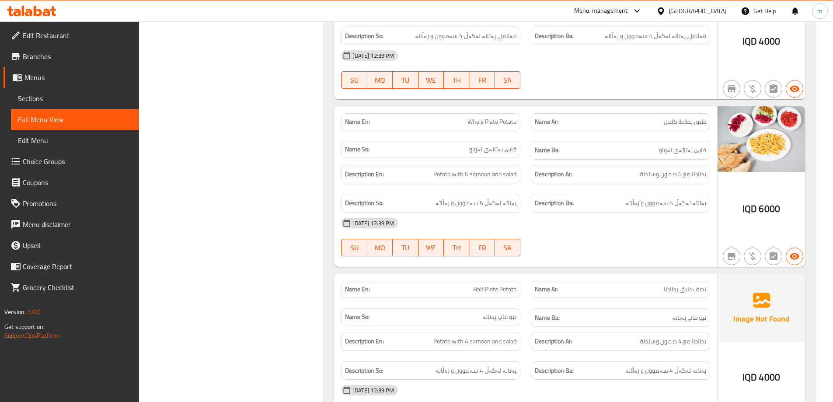
click at [481, 285] on span "Half Plate Potato" at bounding box center [494, 289] width 43 height 9
copy span "Half Plate Potato"
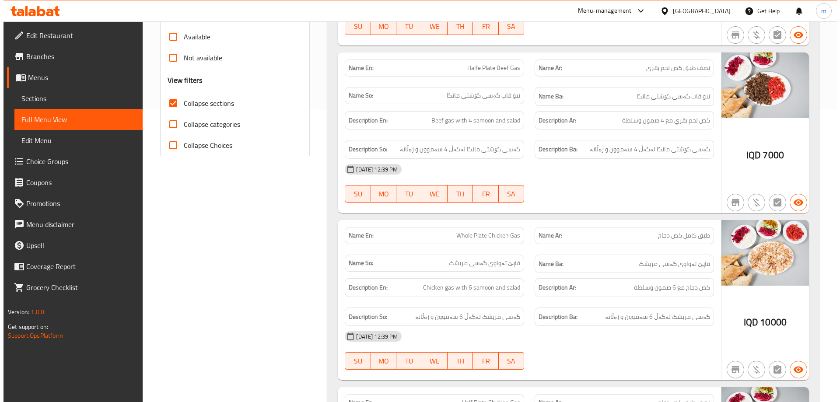
scroll to position [0, 0]
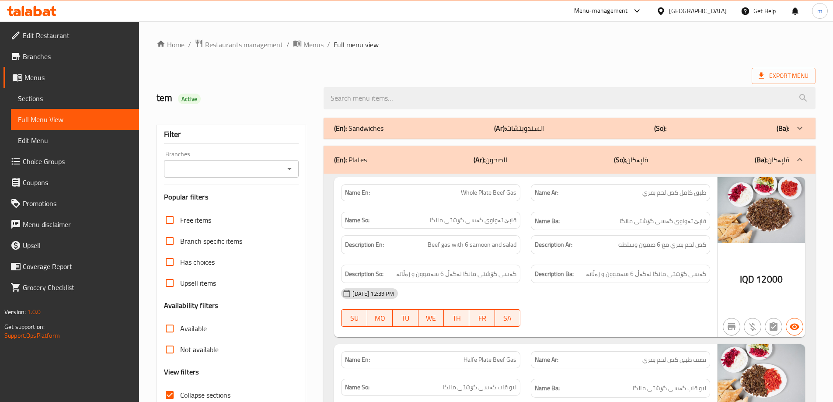
click at [666, 49] on ol "Home / Restaurants management / Menus / Full menu view" at bounding box center [486, 44] width 659 height 11
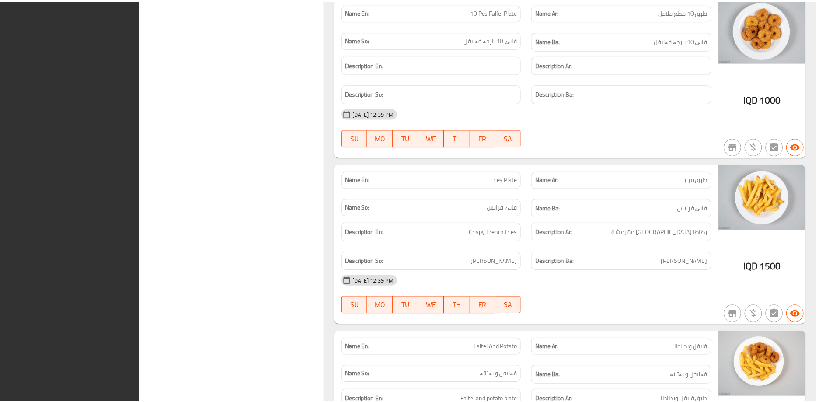
scroll to position [2341, 0]
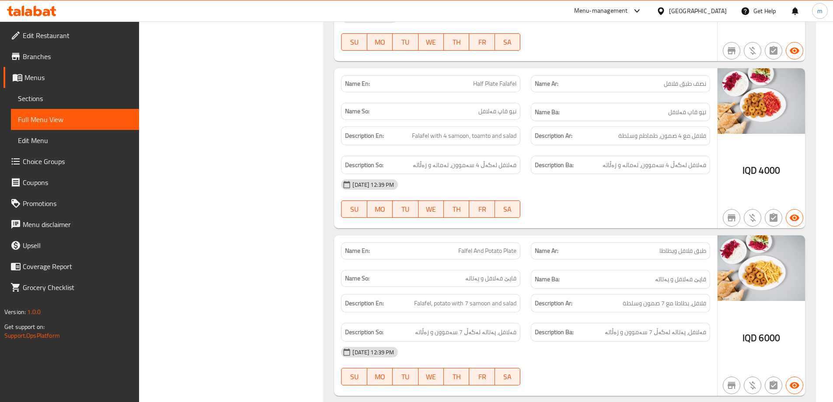
drag, startPoint x: 261, startPoint y: 148, endPoint x: 271, endPoint y: 49, distance: 99.8
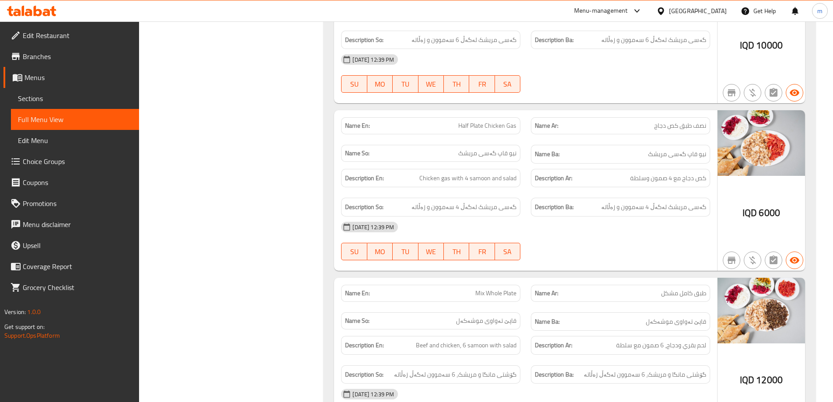
scroll to position [0, 0]
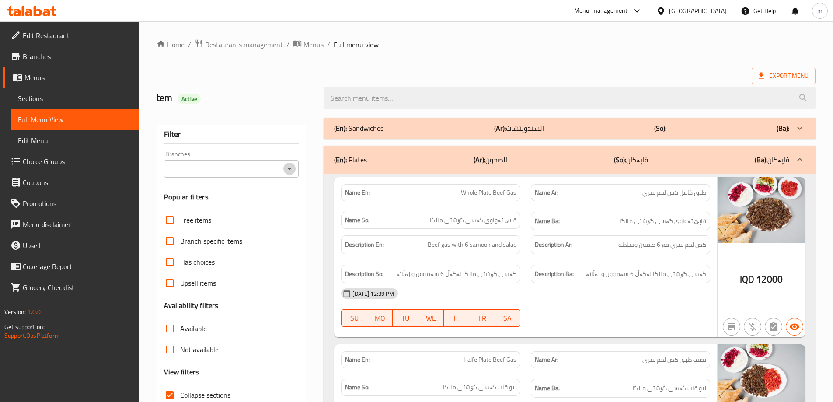
click at [294, 170] on icon "Open" at bounding box center [289, 169] width 10 height 10
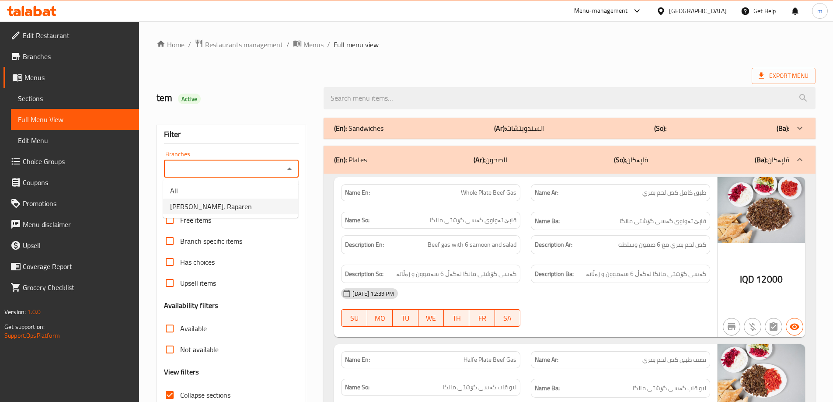
click at [205, 209] on span "[PERSON_NAME], Raparen" at bounding box center [211, 206] width 82 height 10
type input "[PERSON_NAME], Raparen"
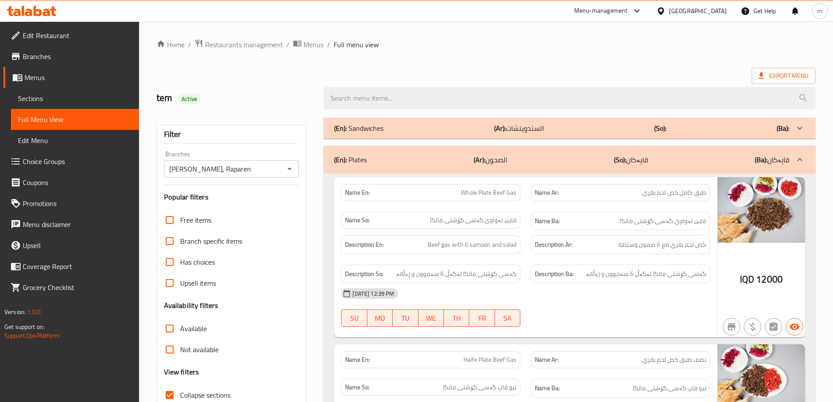
click at [35, 77] on span "Menus" at bounding box center [78, 77] width 108 height 10
